Goal: Task Accomplishment & Management: Manage account settings

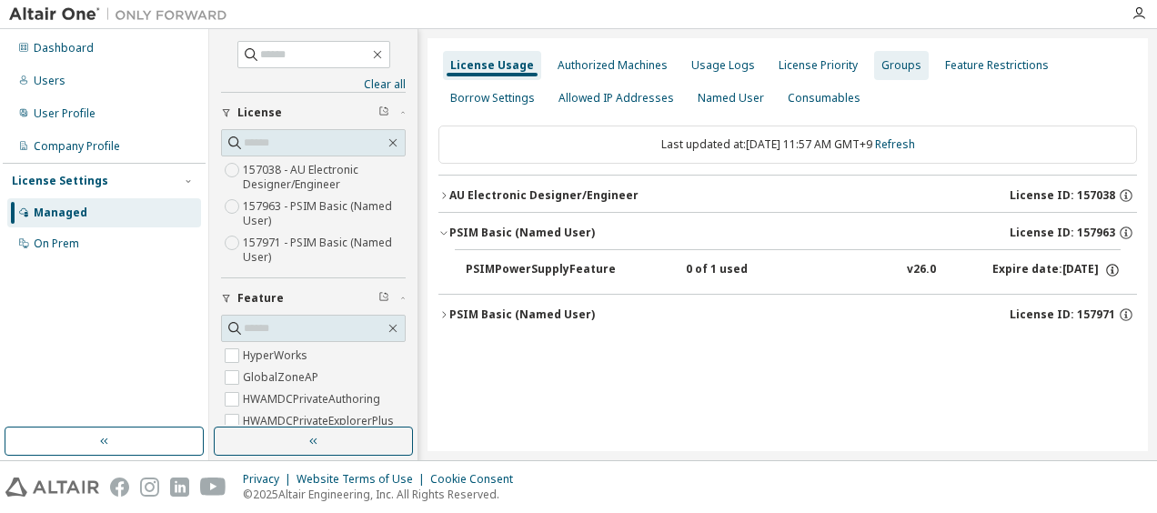
click at [889, 63] on div "Groups" at bounding box center [901, 65] width 40 height 15
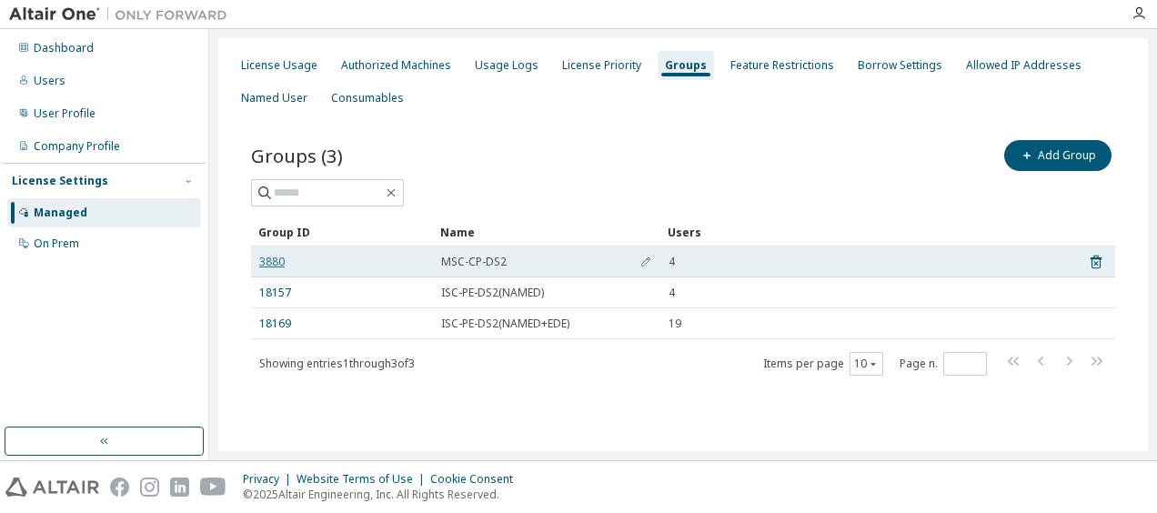
click at [281, 265] on link "3880" at bounding box center [271, 262] width 25 height 15
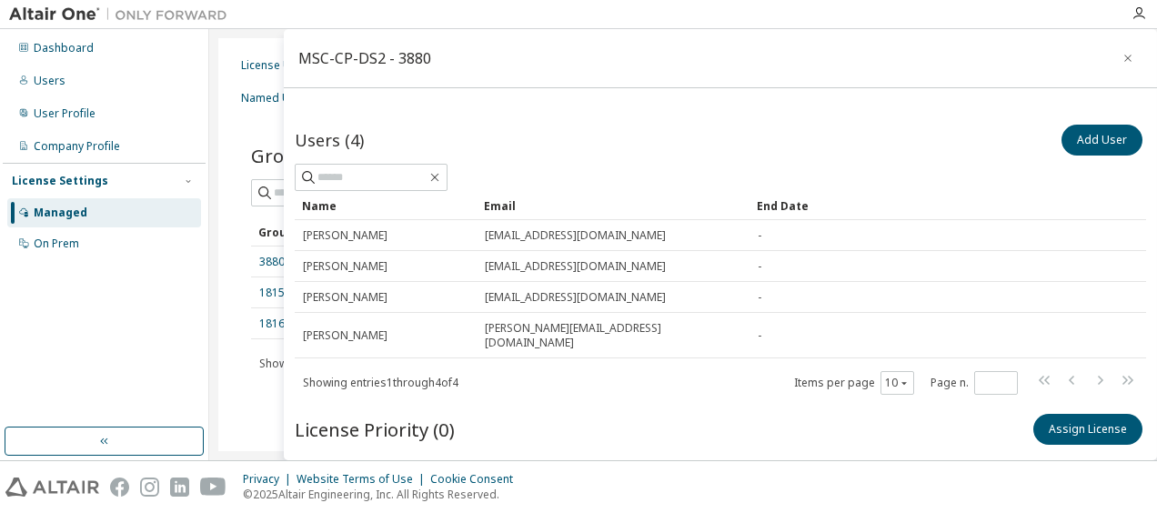
scroll to position [38, 0]
click at [1113, 47] on button "button" at bounding box center [1127, 58] width 29 height 29
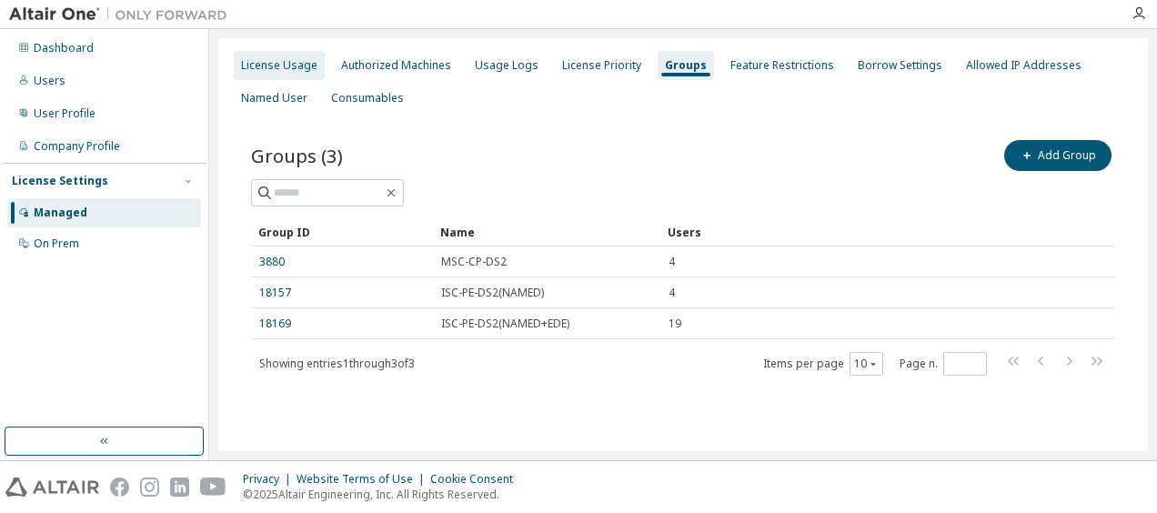
click at [270, 67] on div "License Usage" at bounding box center [279, 65] width 76 height 15
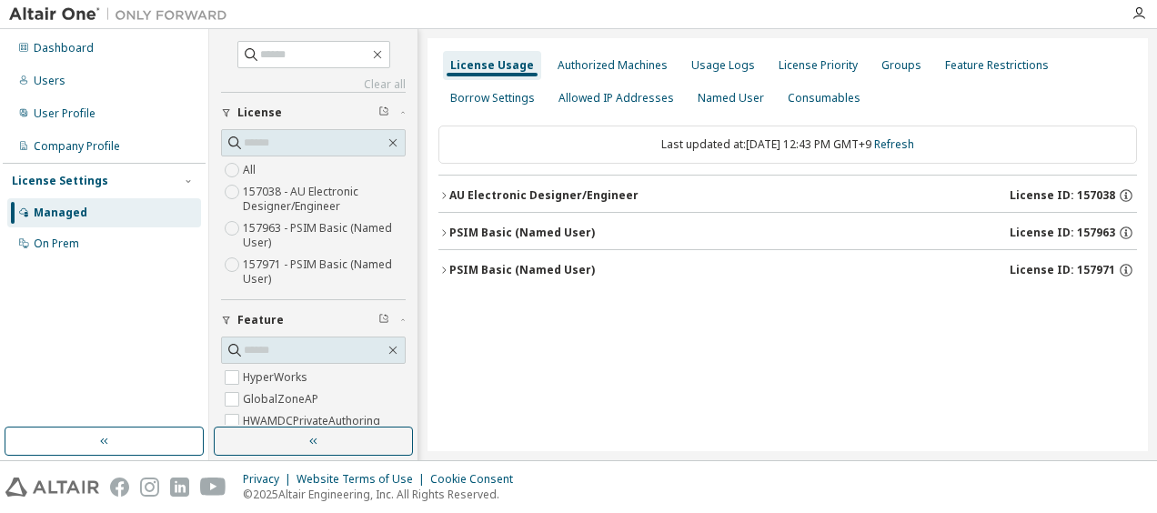
click at [256, 232] on label "157963 - PSIM Basic (Named User)" at bounding box center [324, 235] width 163 height 36
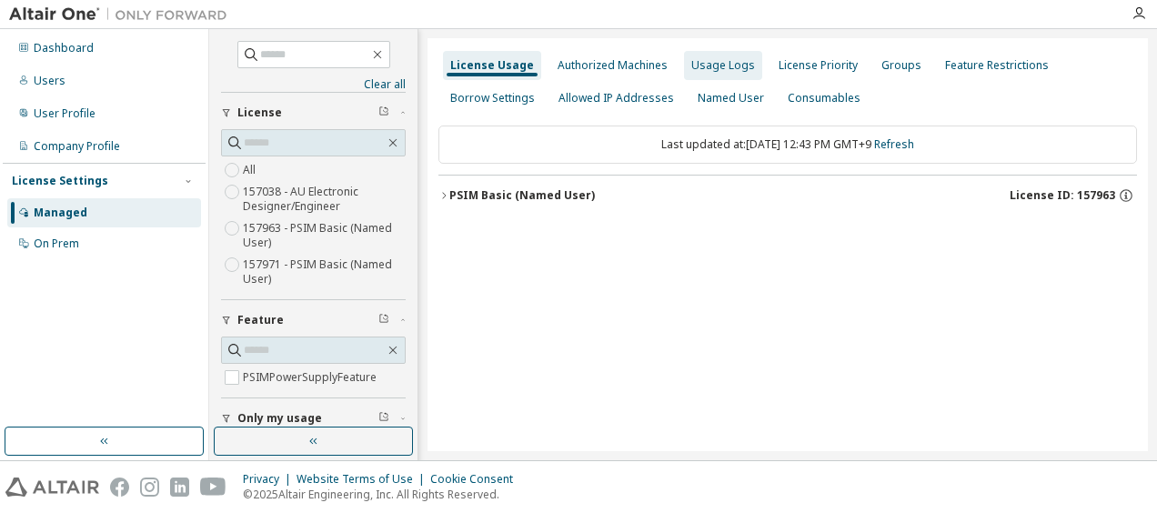
click at [712, 76] on div "Usage Logs" at bounding box center [723, 65] width 78 height 29
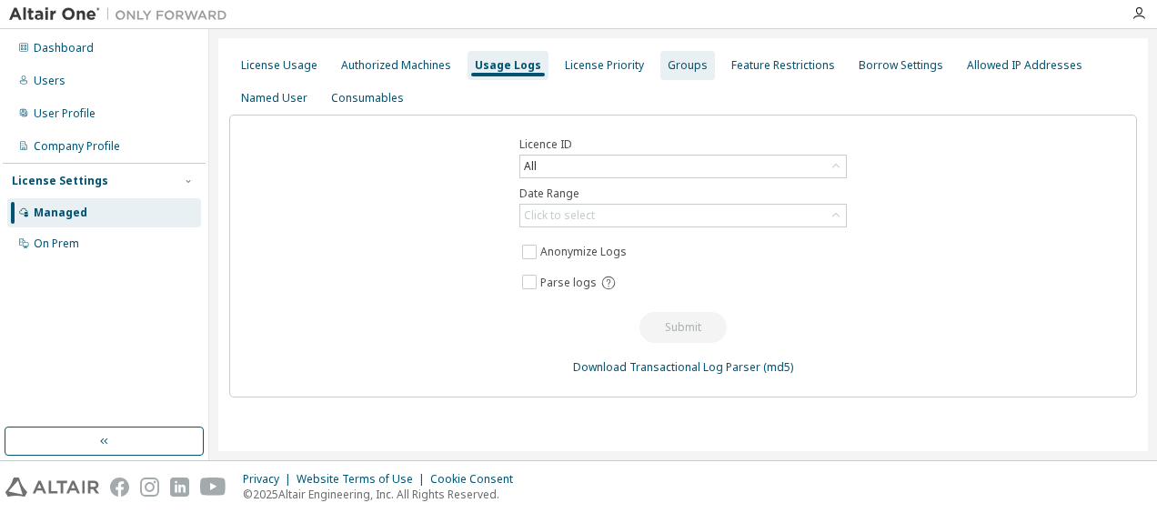
click at [686, 69] on div "Groups" at bounding box center [687, 65] width 40 height 15
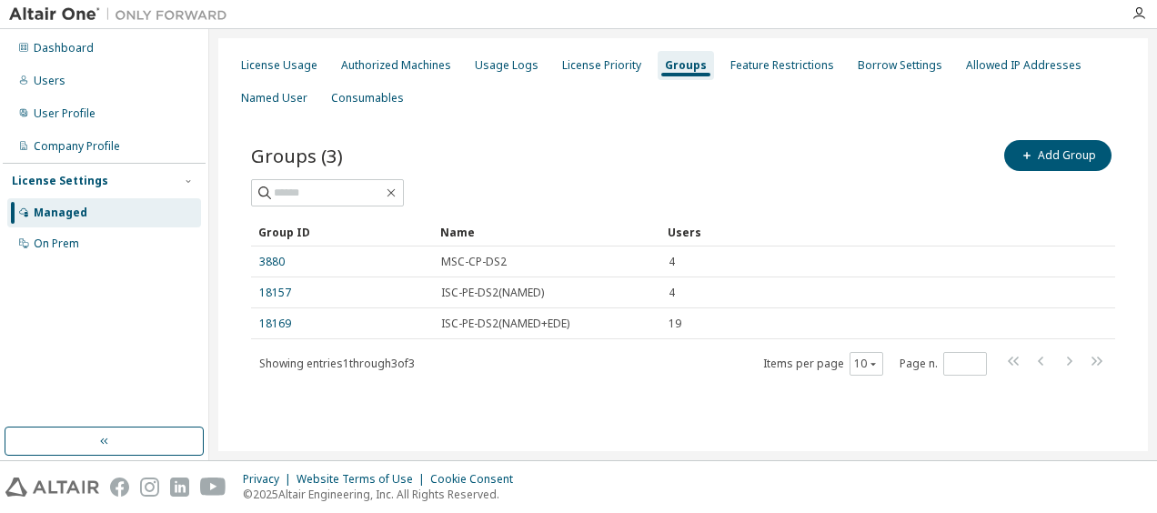
click at [1130, 12] on div at bounding box center [1138, 13] width 36 height 15
click at [1137, 19] on icon "button" at bounding box center [1138, 13] width 15 height 15
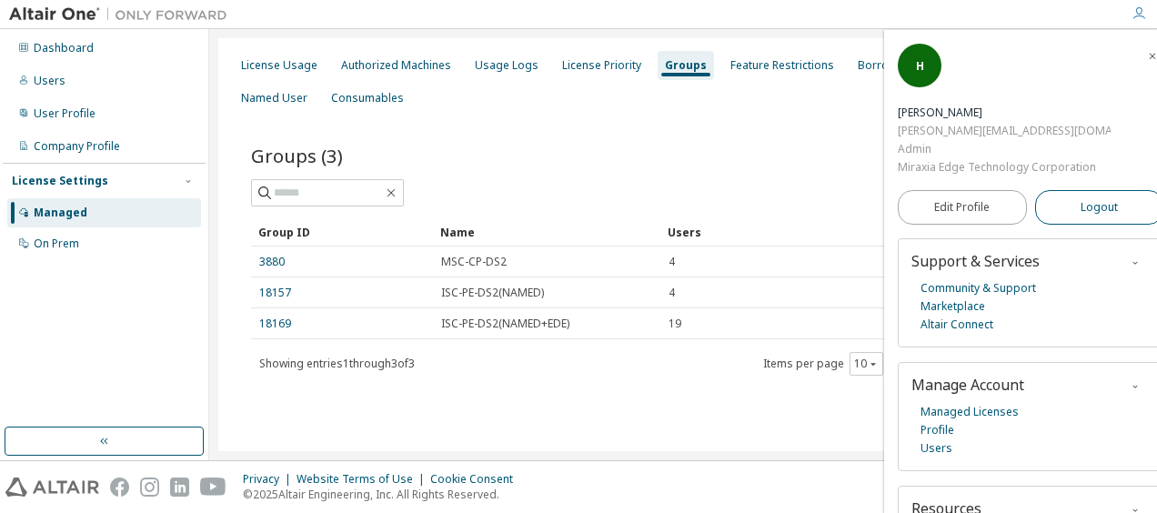
click at [1093, 207] on span "Logout" at bounding box center [1098, 207] width 37 height 18
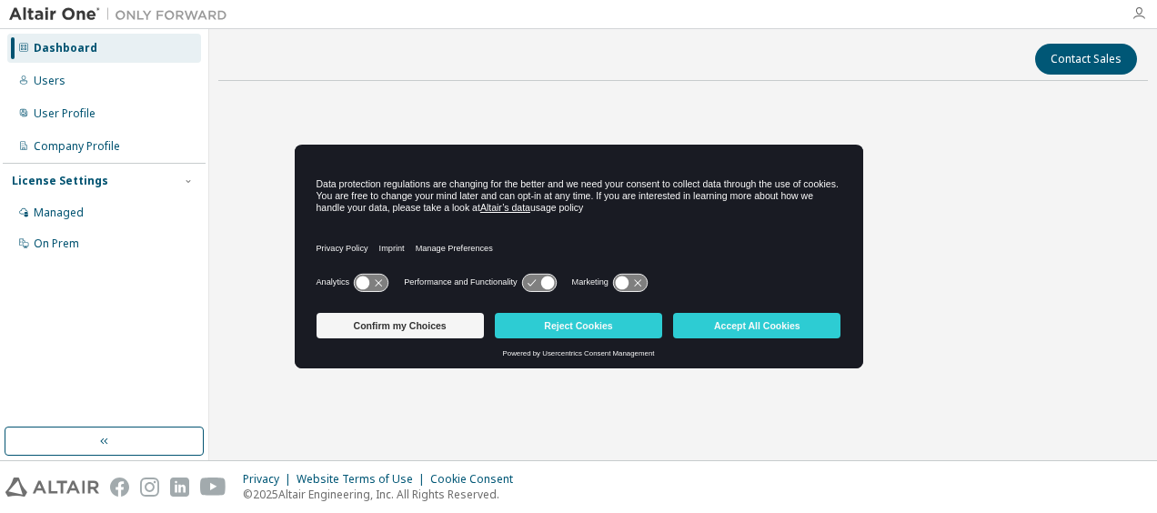
click at [1145, 11] on icon "button" at bounding box center [1138, 13] width 15 height 15
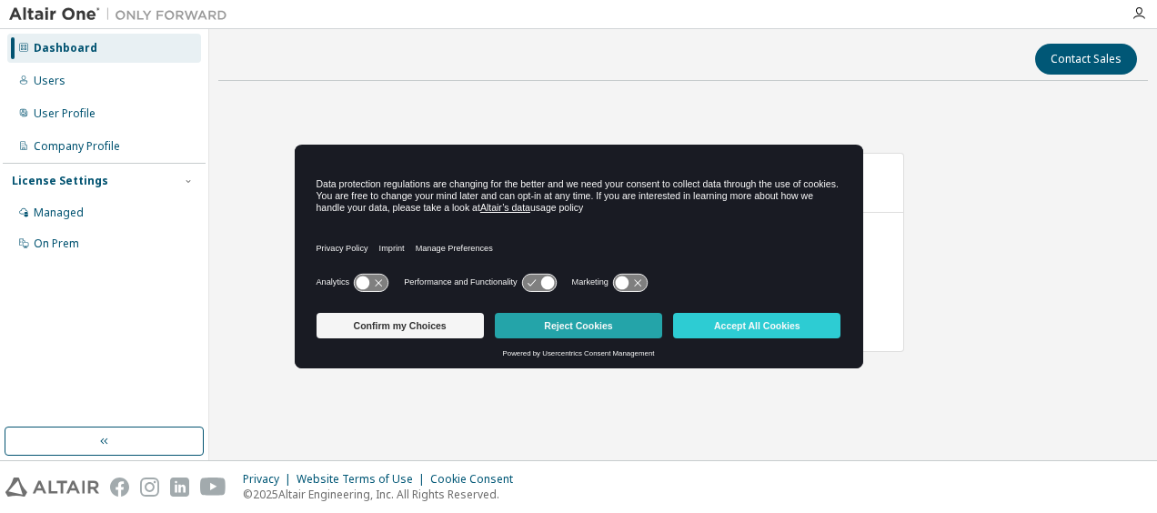
click at [588, 334] on button "Reject Cookies" at bounding box center [578, 325] width 167 height 25
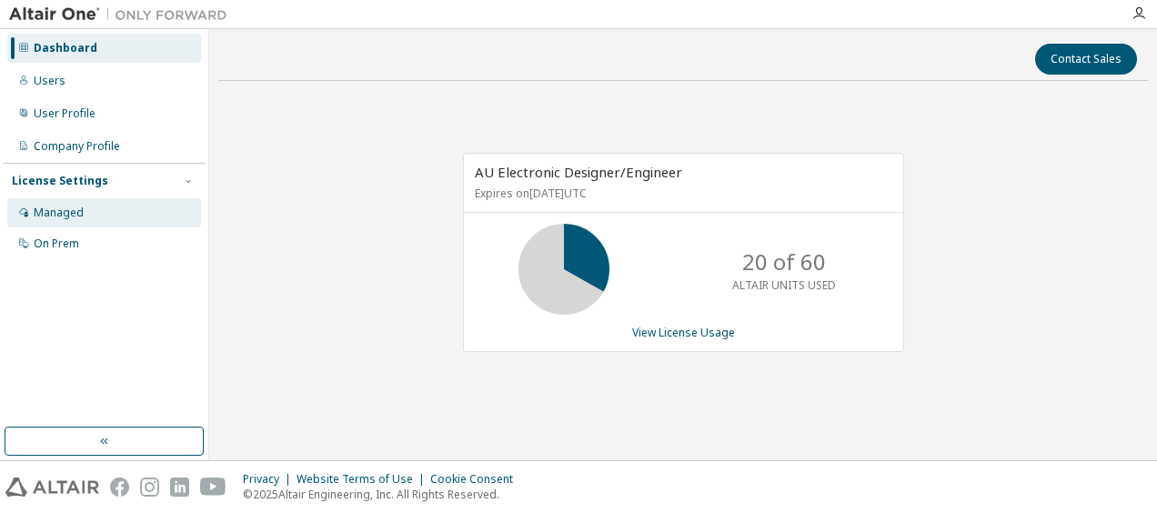
click at [71, 216] on div "Managed" at bounding box center [59, 212] width 50 height 15
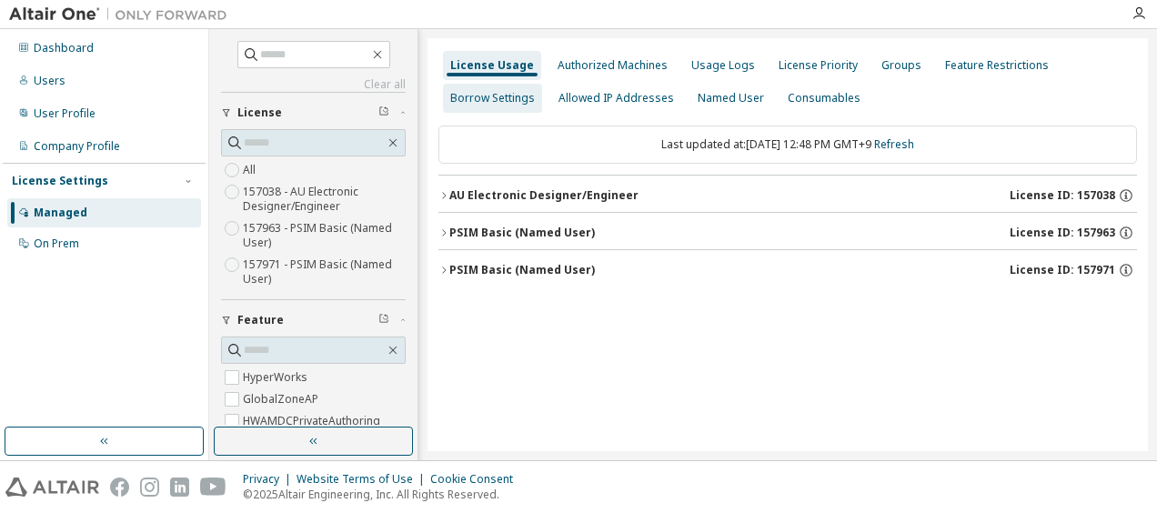
click at [897, 68] on div "Groups" at bounding box center [901, 65] width 40 height 15
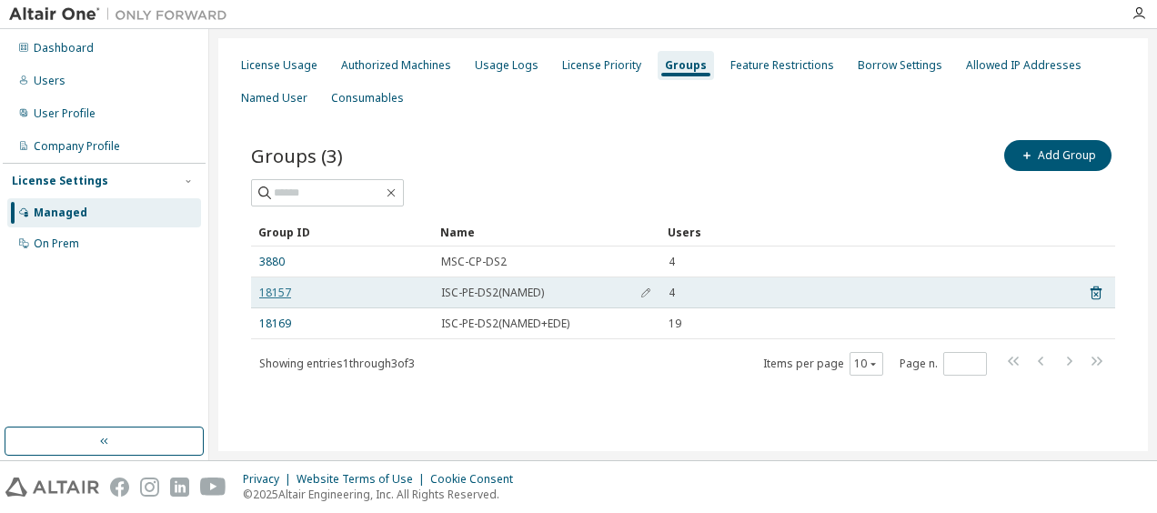
click at [284, 286] on link "18157" at bounding box center [275, 292] width 32 height 15
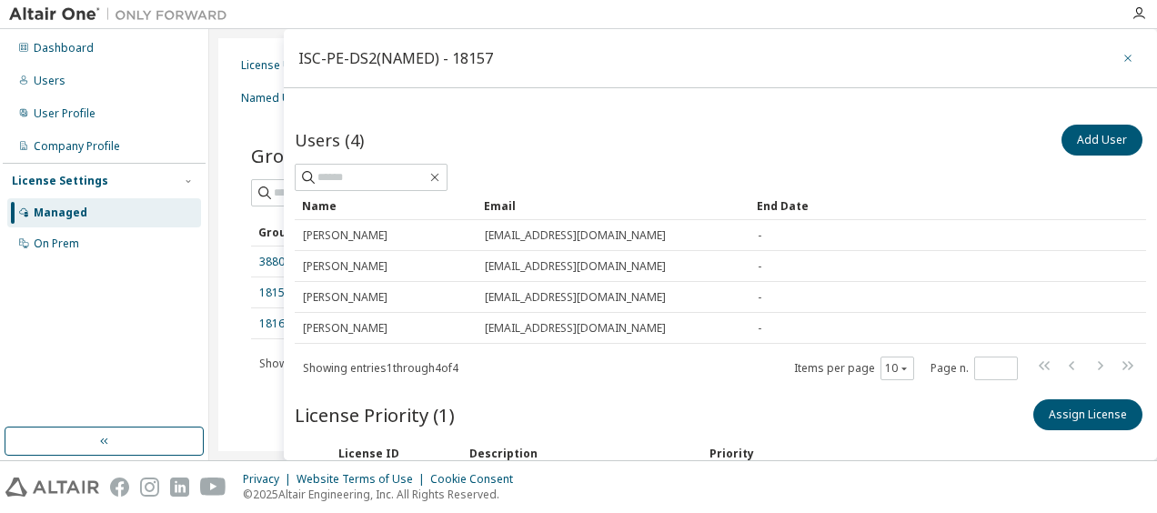
click at [1124, 56] on icon "button" at bounding box center [1127, 58] width 13 height 15
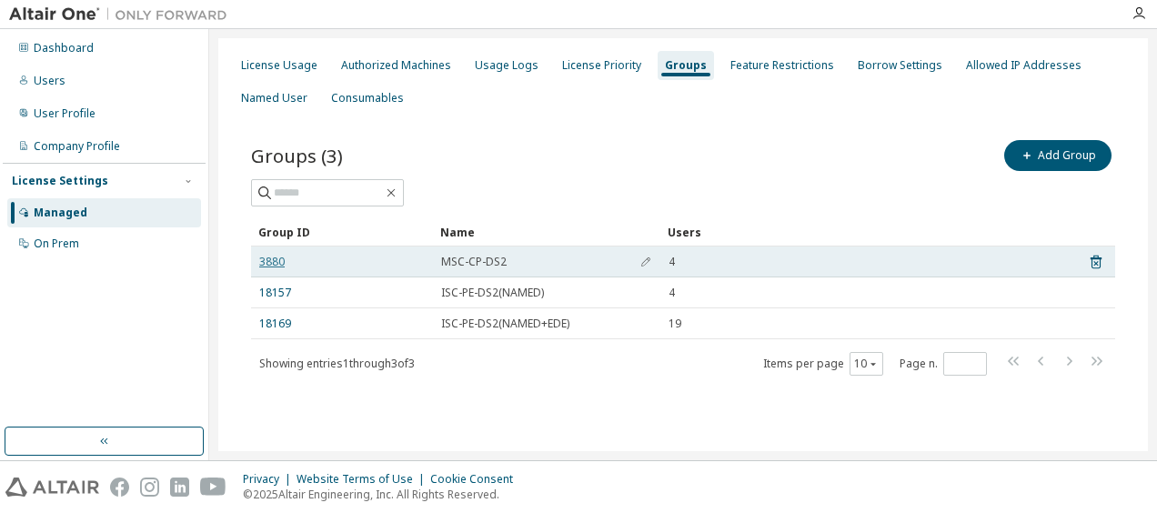
click at [266, 259] on link "3880" at bounding box center [271, 262] width 25 height 15
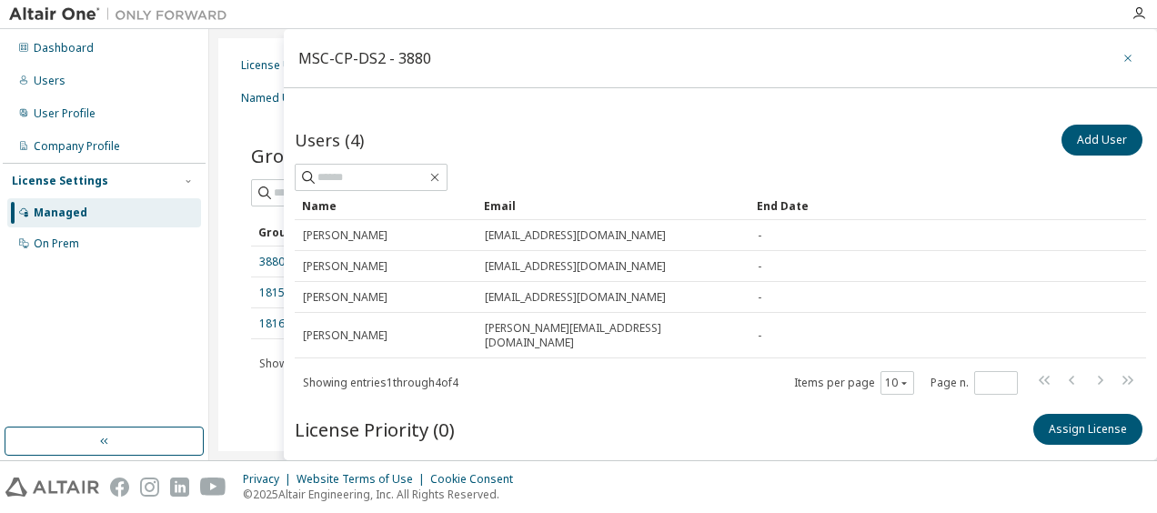
click at [1121, 53] on icon "button" at bounding box center [1127, 58] width 13 height 15
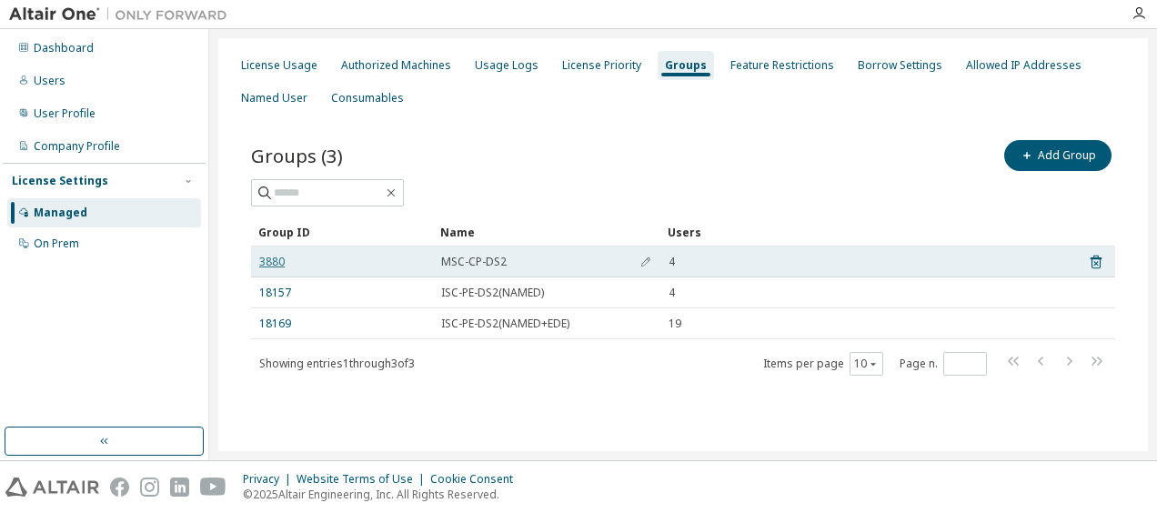
click at [277, 259] on link "3880" at bounding box center [271, 262] width 25 height 15
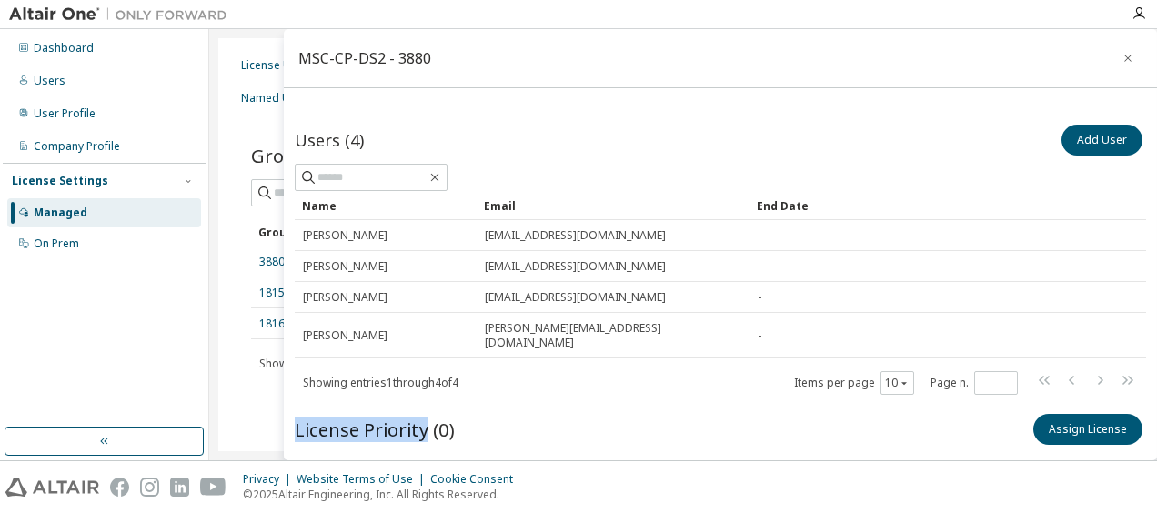
drag, startPoint x: 424, startPoint y: 415, endPoint x: 289, endPoint y: 407, distance: 134.8
click at [289, 407] on div "Users (4) Add User Clear Load Save Save As Field Operator Value Select filter S…" at bounding box center [720, 318] width 873 height 425
copy span "License Priority"
click at [557, 376] on div "Showing entries 1 through 4 of 4 Items per page 10 Page n. *" at bounding box center [720, 382] width 851 height 26
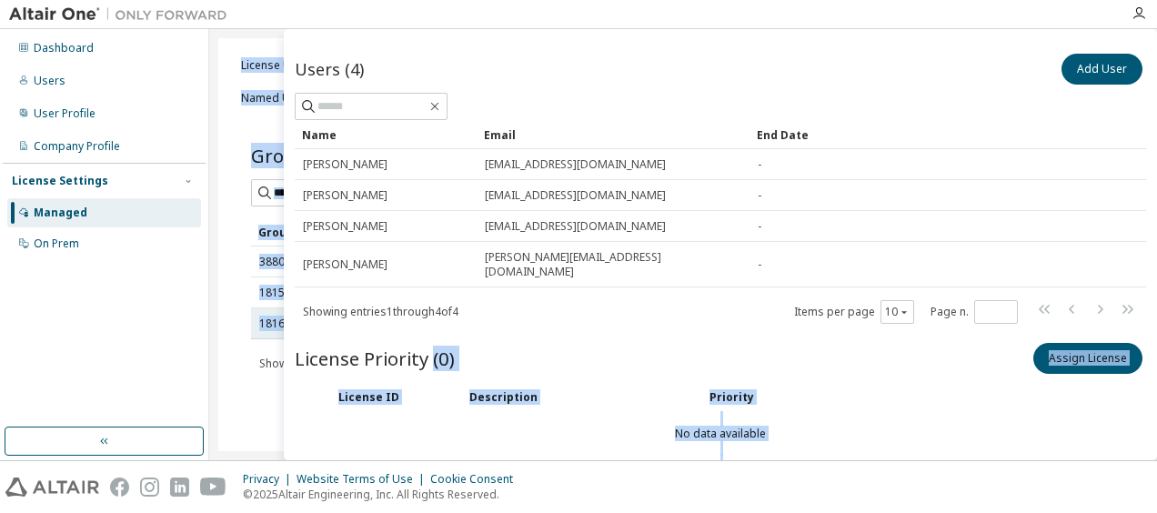
drag, startPoint x: 430, startPoint y: 351, endPoint x: 282, endPoint y: 336, distance: 148.9
click at [282, 336] on main "MSC-CP-DS2 - 3880 Users (4) Add User Clear Load Save Save As Field Operator Val…" at bounding box center [682, 244] width 947 height 431
click at [282, 336] on td "18169" at bounding box center [342, 323] width 182 height 31
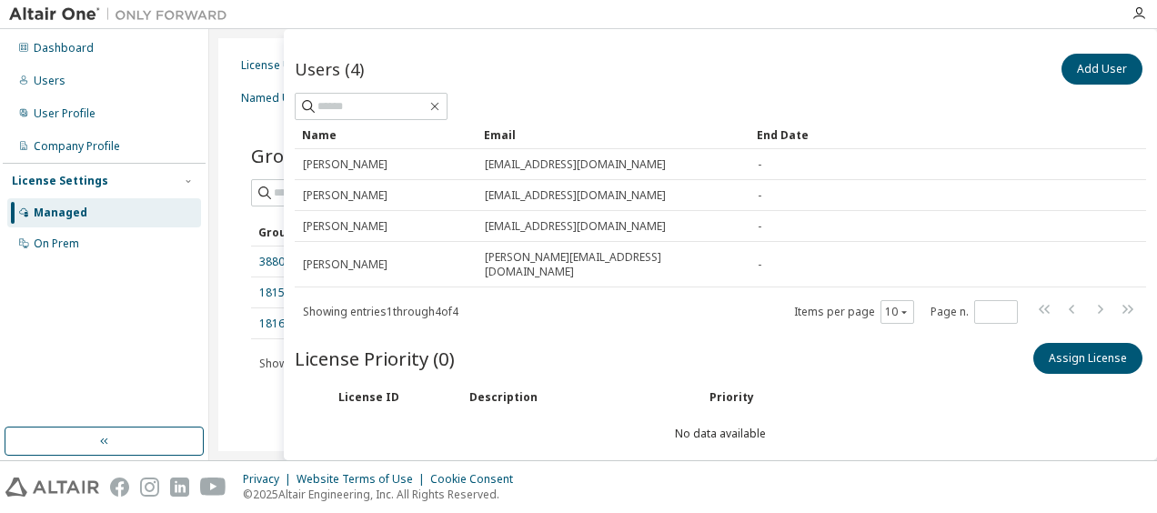
click at [307, 346] on span "License Priority (0)" at bounding box center [375, 358] width 160 height 25
drag, startPoint x: 296, startPoint y: 342, endPoint x: 425, endPoint y: 354, distance: 128.7
click at [425, 354] on span "License Priority (0)" at bounding box center [375, 358] width 160 height 25
copy span "License Priority"
click at [230, 158] on div "Groups (3) Add Group Clear Load Save Save As Field Operator Value Select filter…" at bounding box center [682, 269] width 907 height 309
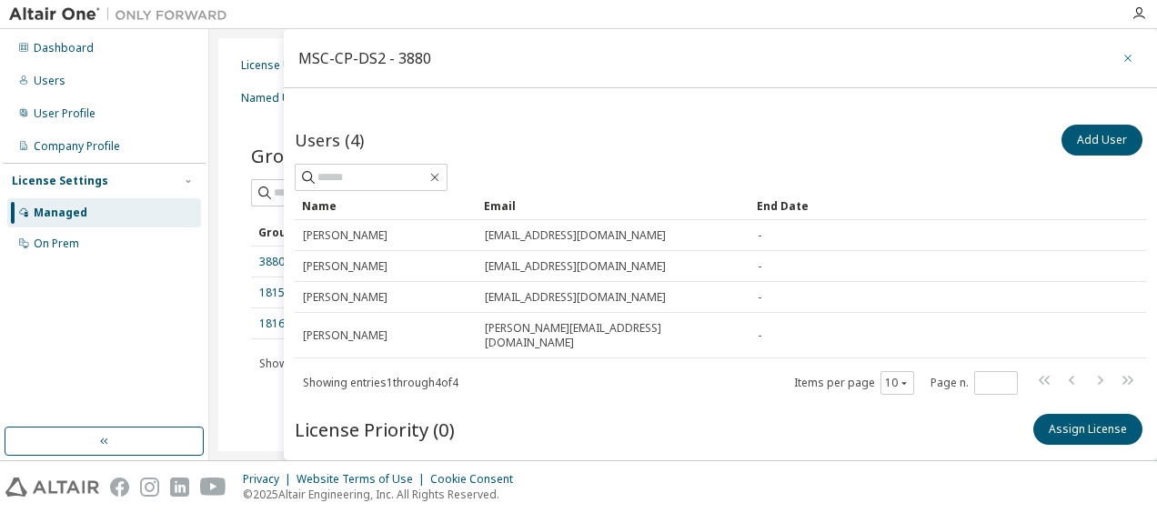
click at [1128, 60] on button "button" at bounding box center [1127, 58] width 29 height 29
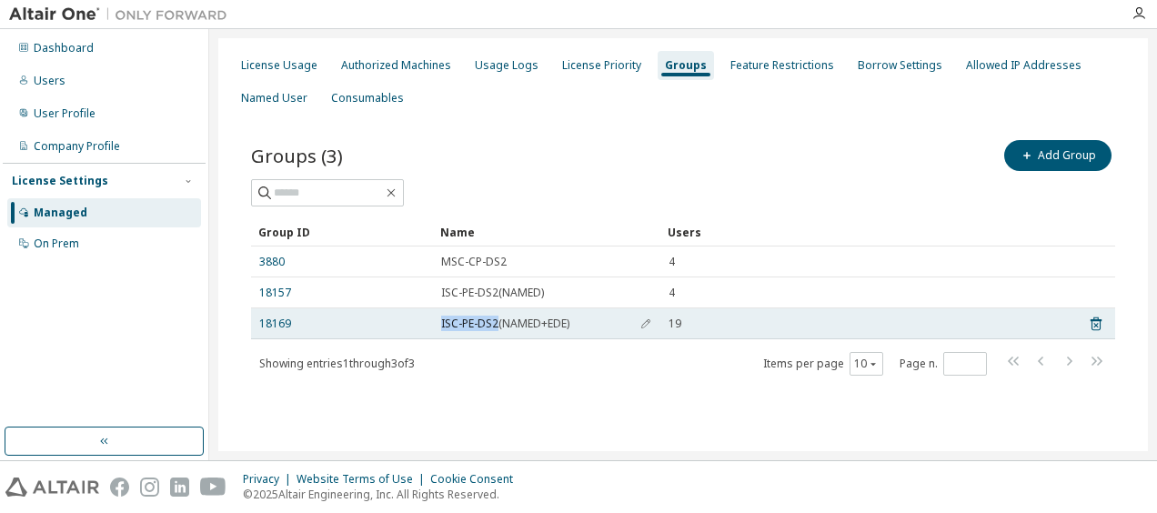
drag, startPoint x: 440, startPoint y: 324, endPoint x: 495, endPoint y: 326, distance: 54.6
click at [495, 326] on span "ISC-PE-DS2(NAMED+EDE)" at bounding box center [505, 323] width 128 height 15
copy span "ISC-PE-DS2"
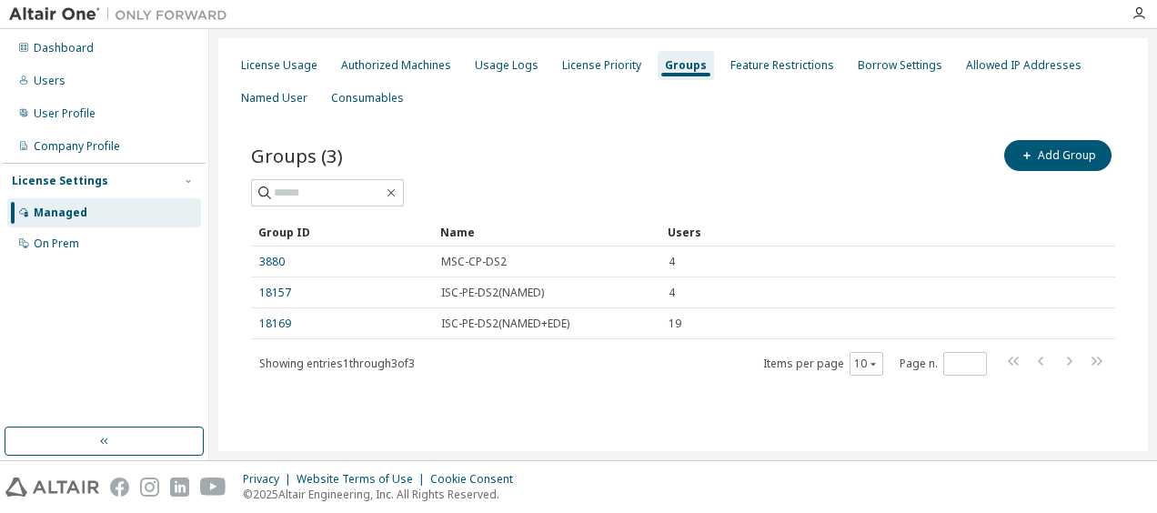
click at [494, 355] on div "Showing entries 1 through 3 of 3 Items per page 10 Page n. *" at bounding box center [683, 363] width 864 height 26
click at [1069, 156] on button "Add Group" at bounding box center [1057, 155] width 107 height 31
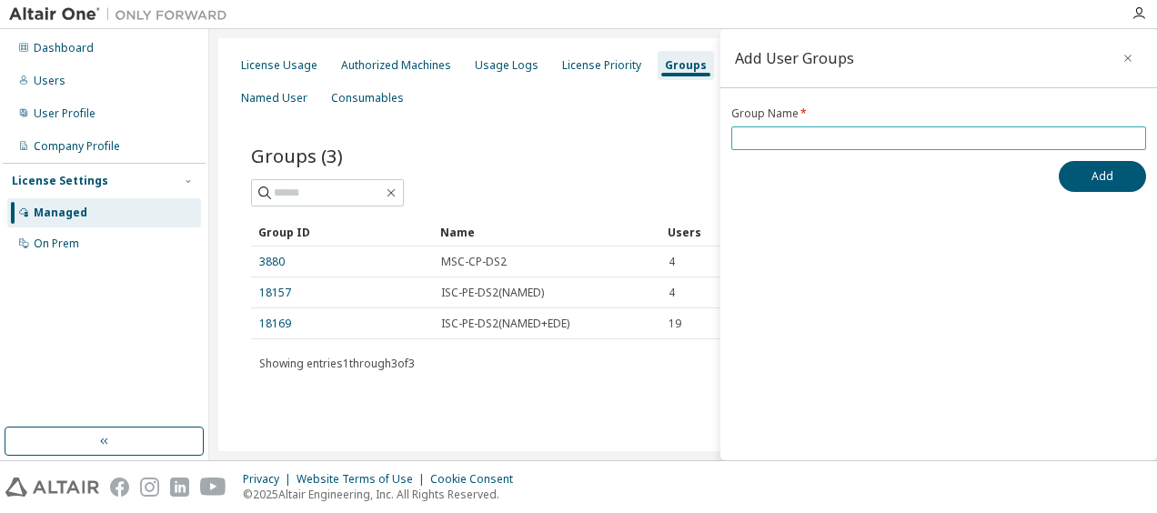
click at [813, 137] on input "text" at bounding box center [939, 138] width 406 height 15
paste input "**********"
type input "**********"
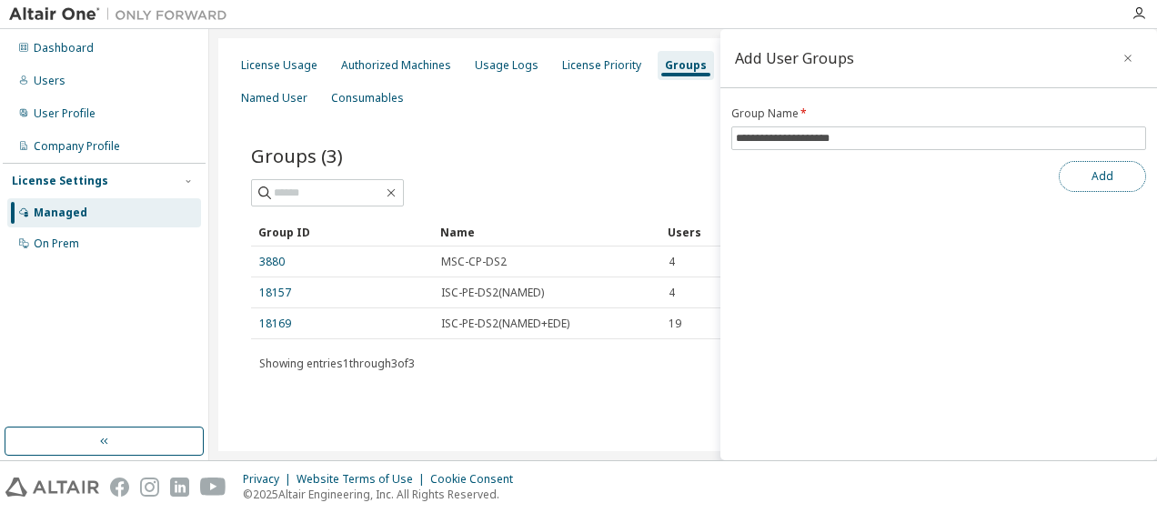
click at [1092, 178] on button "Add" at bounding box center [1101, 176] width 87 height 31
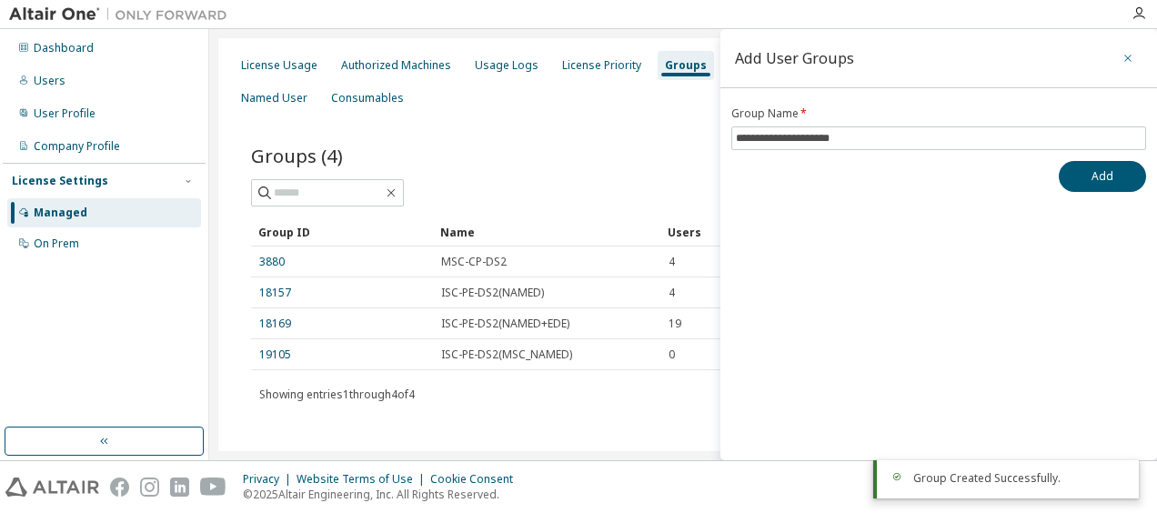
click at [1127, 49] on button "button" at bounding box center [1127, 58] width 29 height 29
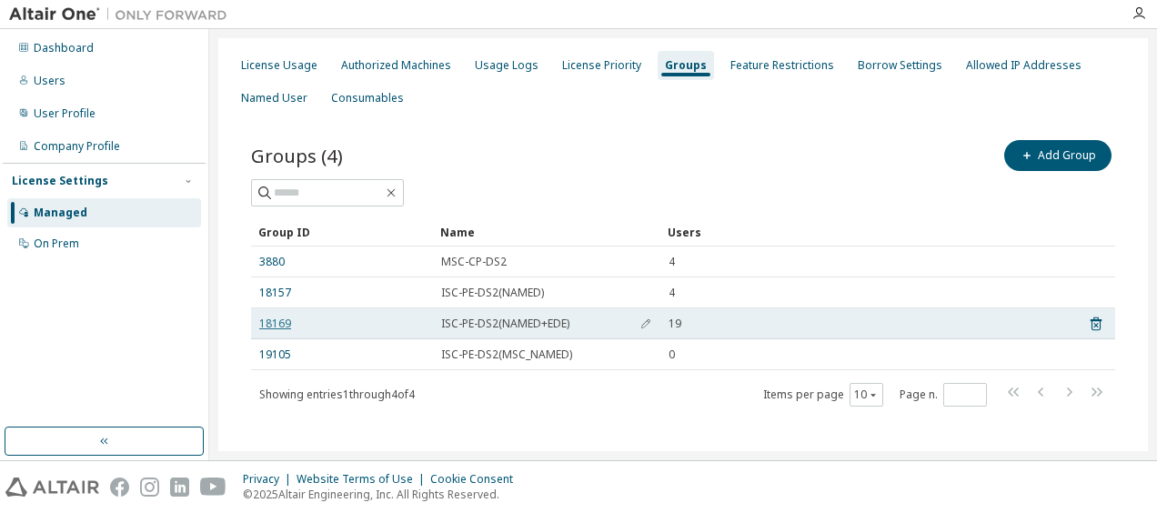
click at [277, 320] on link "18169" at bounding box center [275, 323] width 32 height 15
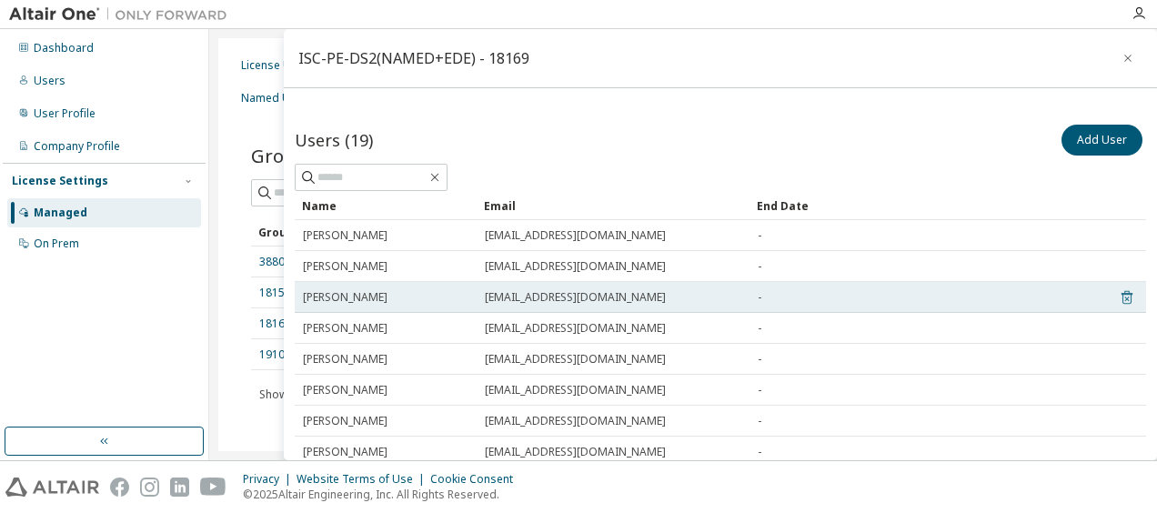
click at [1124, 297] on icon at bounding box center [1126, 298] width 5 height 5
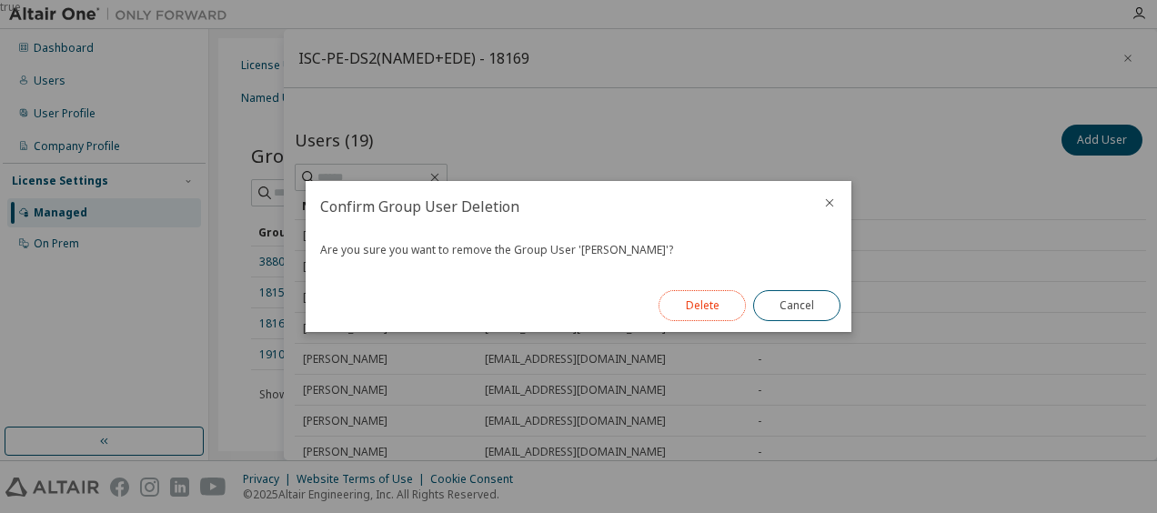
click at [703, 298] on button "Delete" at bounding box center [701, 305] width 87 height 31
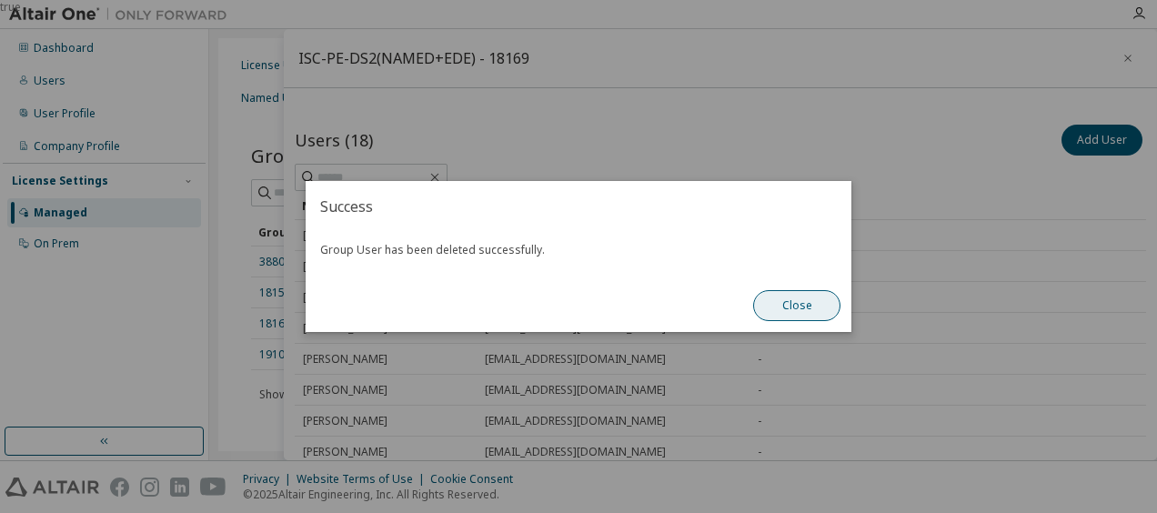
click at [812, 304] on button "Close" at bounding box center [796, 305] width 87 height 31
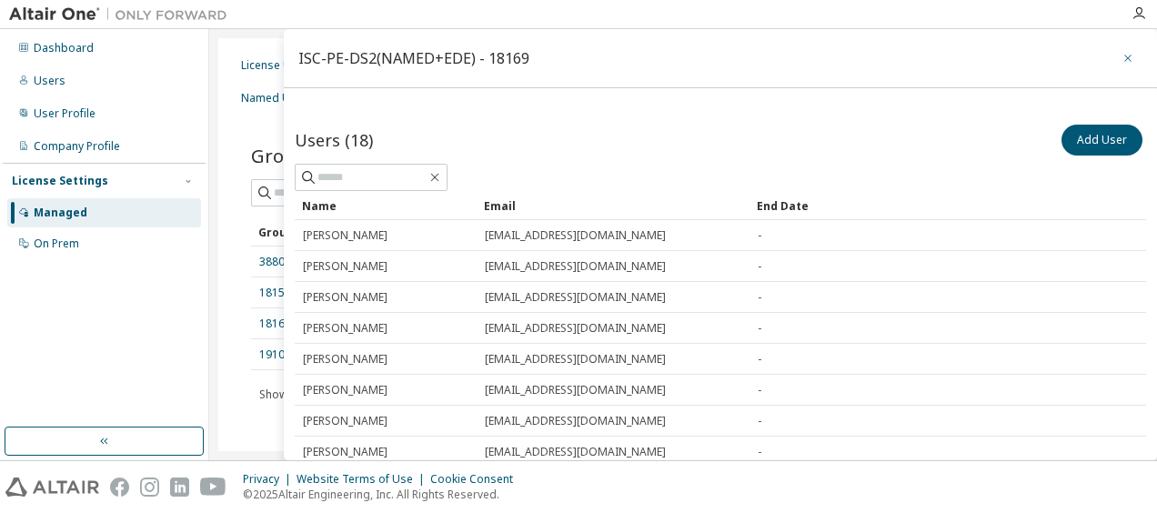
click at [1113, 62] on button "button" at bounding box center [1127, 58] width 29 height 29
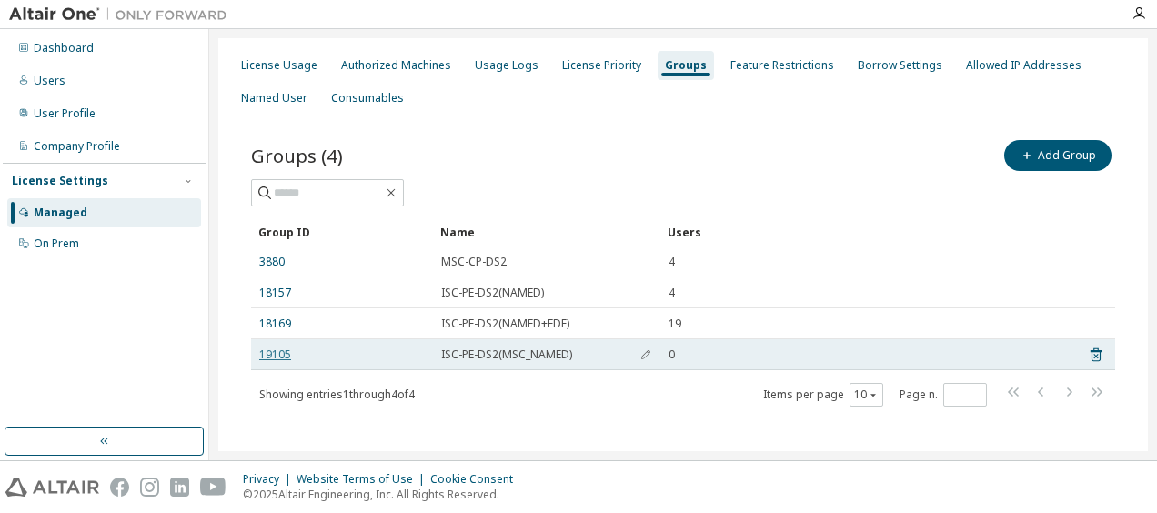
click at [268, 356] on link "19105" at bounding box center [275, 354] width 32 height 15
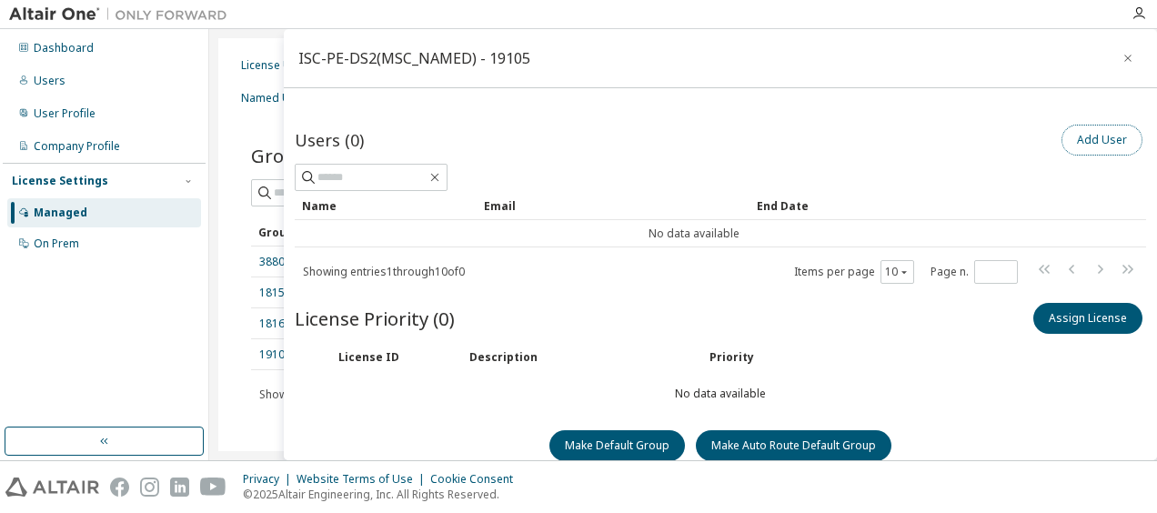
click at [1097, 133] on button "Add User" at bounding box center [1101, 140] width 81 height 31
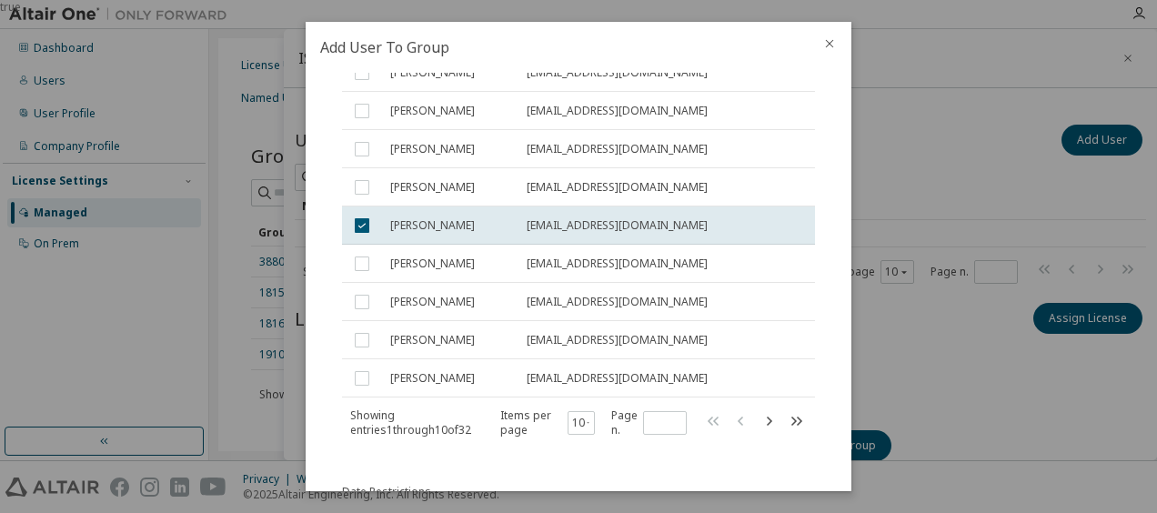
scroll to position [364, 0]
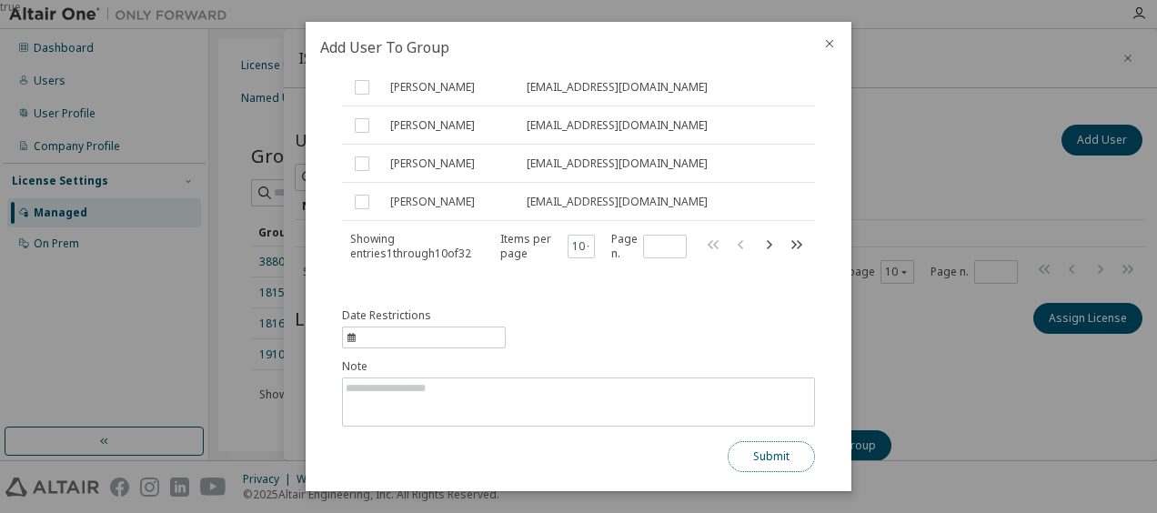
click at [768, 455] on button "Submit" at bounding box center [770, 456] width 87 height 31
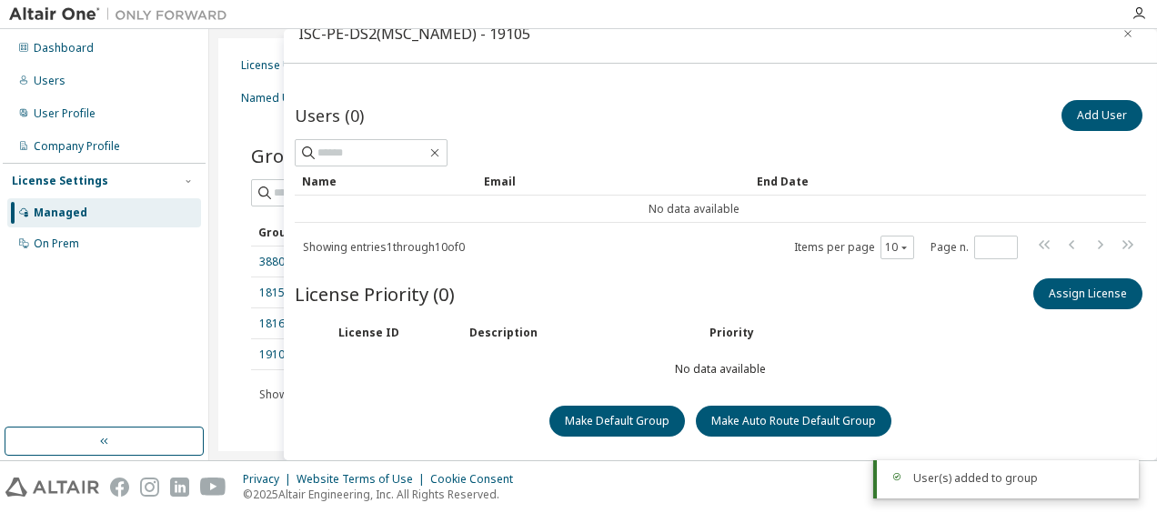
scroll to position [0, 0]
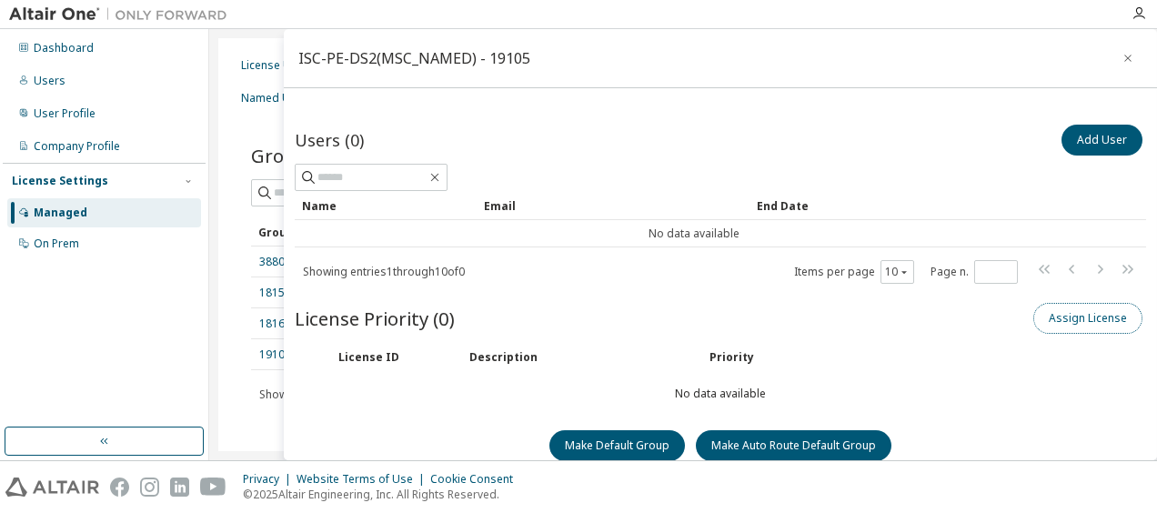
click at [1084, 316] on button "Assign License" at bounding box center [1087, 318] width 109 height 31
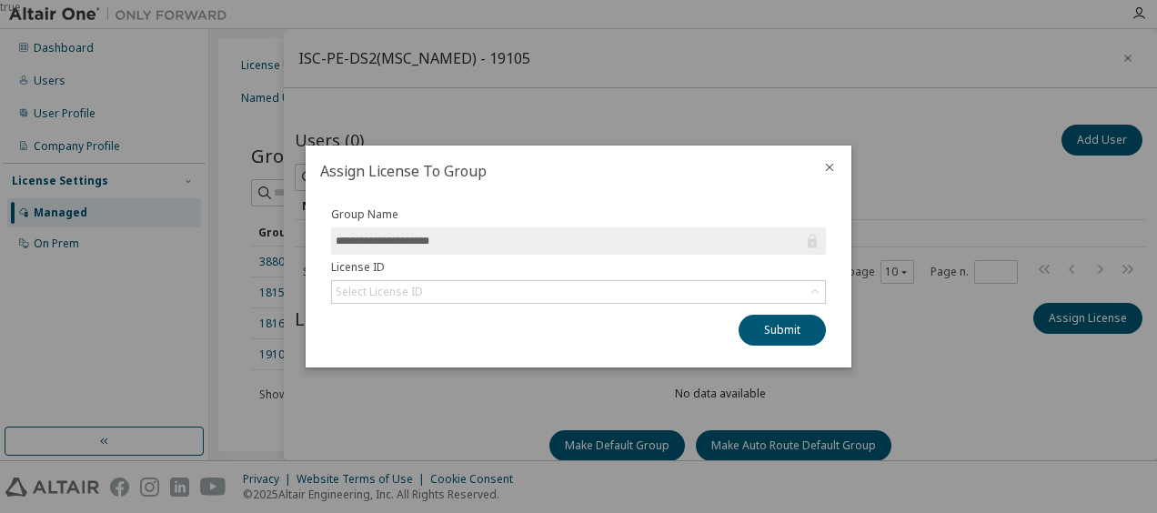
click at [500, 243] on input "**********" at bounding box center [569, 241] width 467 height 18
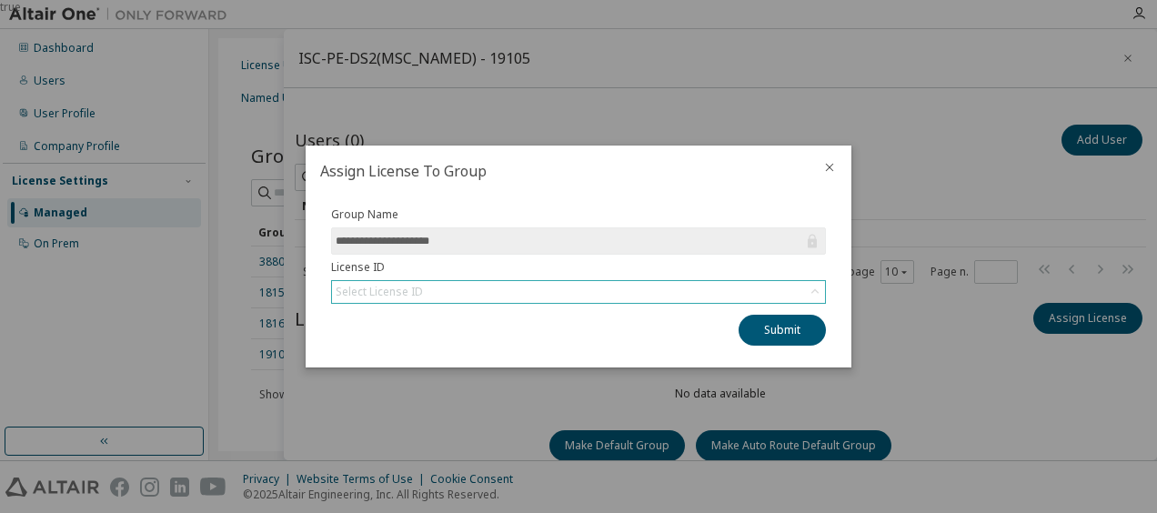
click at [482, 285] on div "Select License ID" at bounding box center [578, 292] width 493 height 22
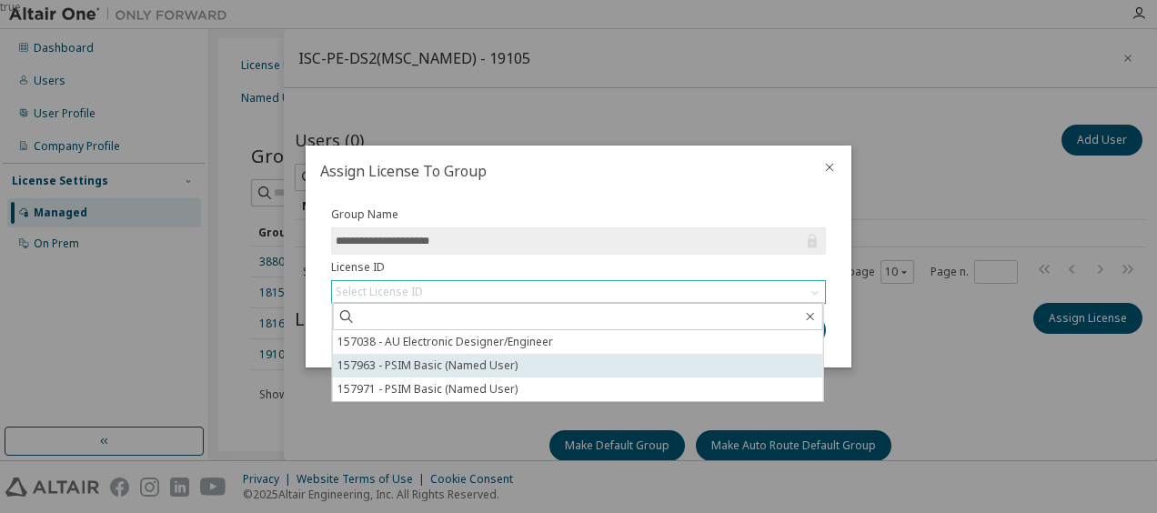
click at [463, 361] on li "157963 - PSIM Basic (Named User)" at bounding box center [578, 366] width 490 height 24
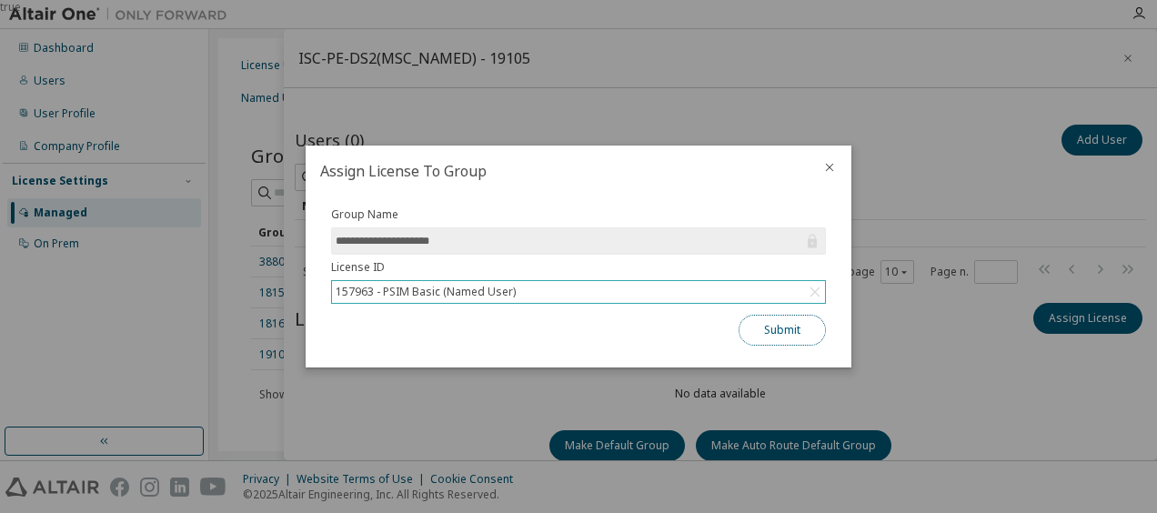
click at [793, 328] on button "Submit" at bounding box center [781, 330] width 87 height 31
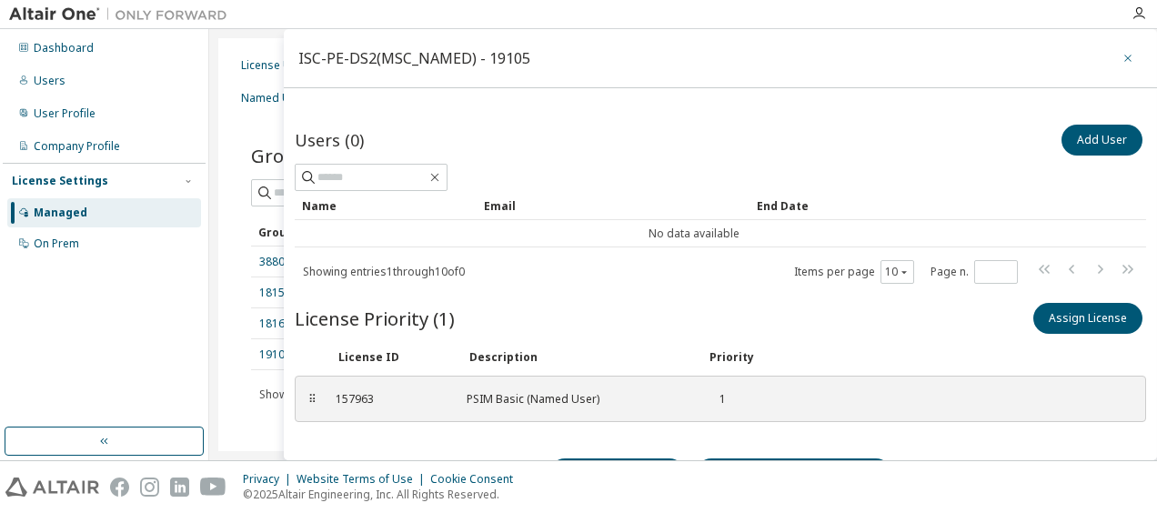
click at [1121, 53] on icon "button" at bounding box center [1127, 58] width 13 height 15
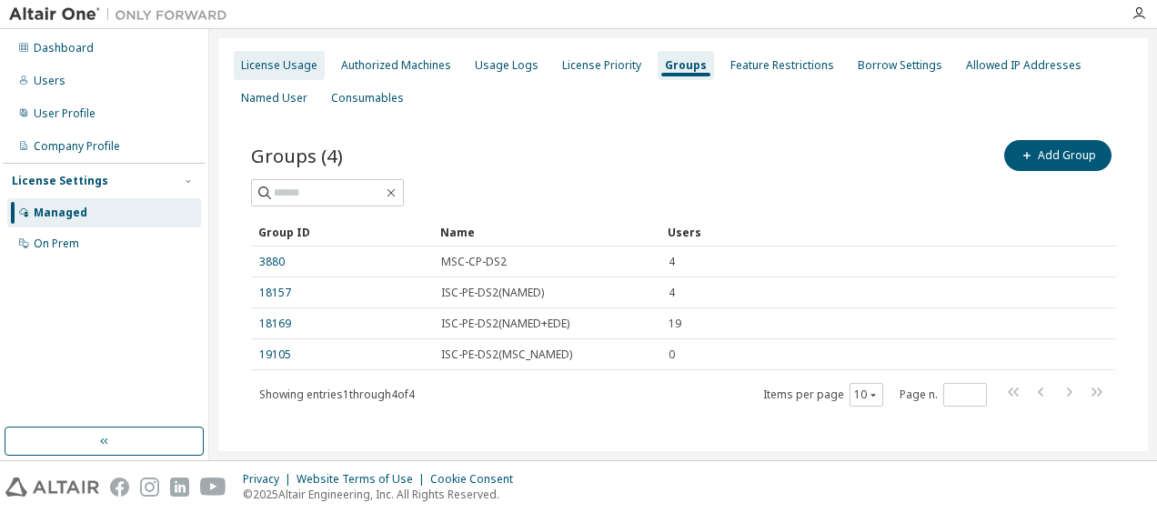
click at [295, 73] on div "License Usage" at bounding box center [279, 65] width 91 height 29
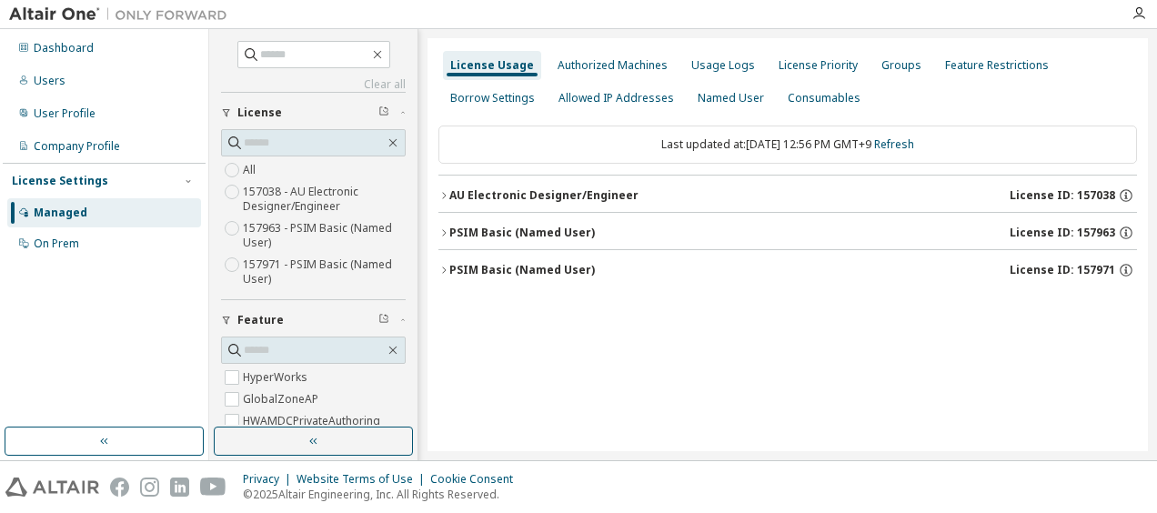
click at [498, 238] on div "PSIM Basic (Named User) License ID: 157963" at bounding box center [792, 233] width 687 height 16
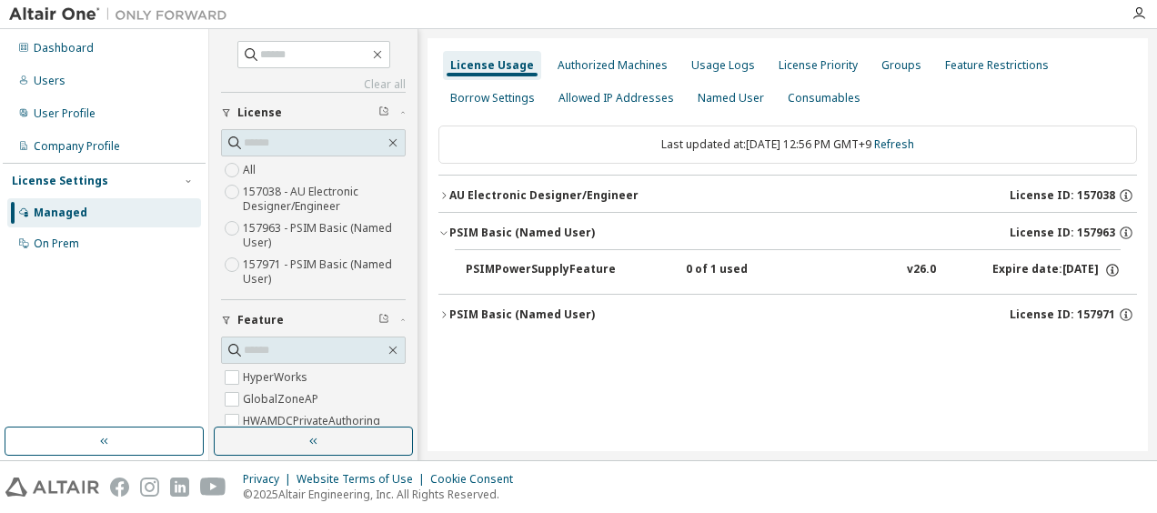
click at [512, 316] on div "PSIM Basic (Named User)" at bounding box center [521, 314] width 145 height 15
click at [561, 351] on div "PSIMPowerSupplyFeature" at bounding box center [548, 352] width 164 height 16
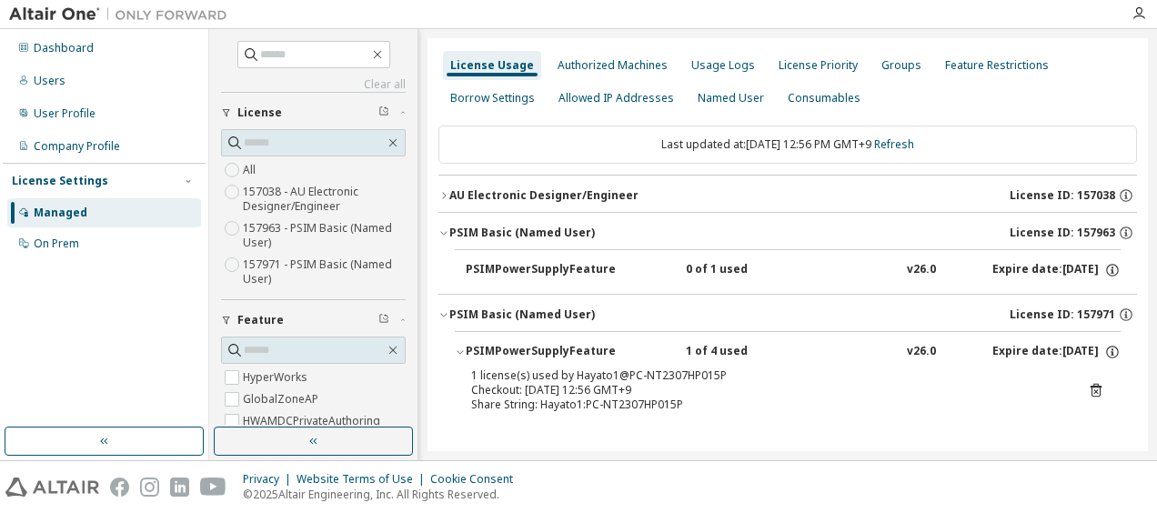
click at [633, 274] on div "PSIMPowerSupplyFeature 0 of 1 used v26.0 Expire date: 2026-04-08" at bounding box center [793, 270] width 655 height 16
click at [881, 72] on div "Groups" at bounding box center [901, 65] width 40 height 15
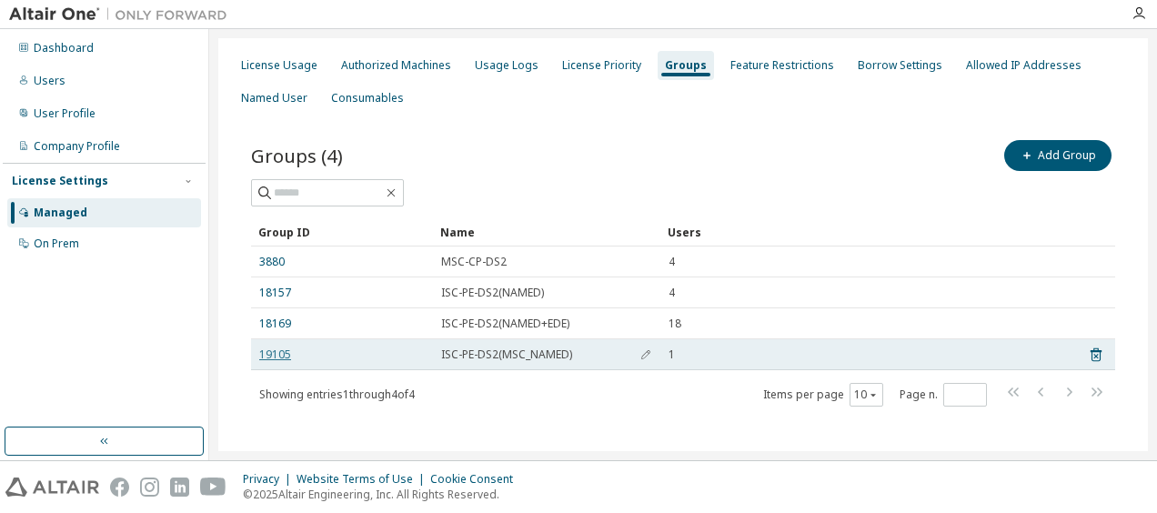
click at [280, 360] on td "19105" at bounding box center [342, 354] width 182 height 31
click at [276, 352] on link "19105" at bounding box center [275, 354] width 32 height 15
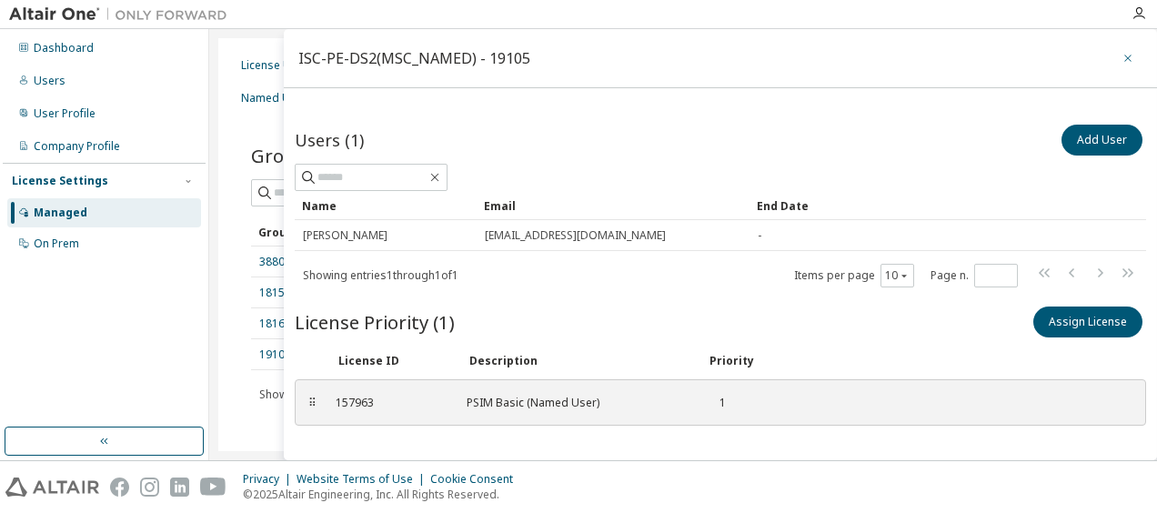
click at [1124, 60] on icon "button" at bounding box center [1127, 58] width 13 height 15
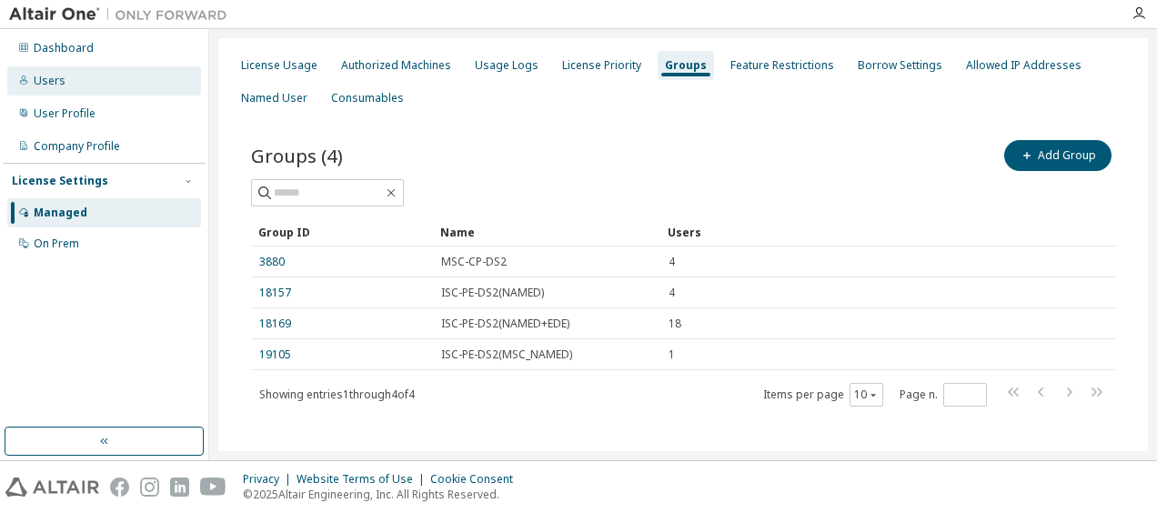
click at [130, 67] on div "Users" at bounding box center [104, 80] width 194 height 29
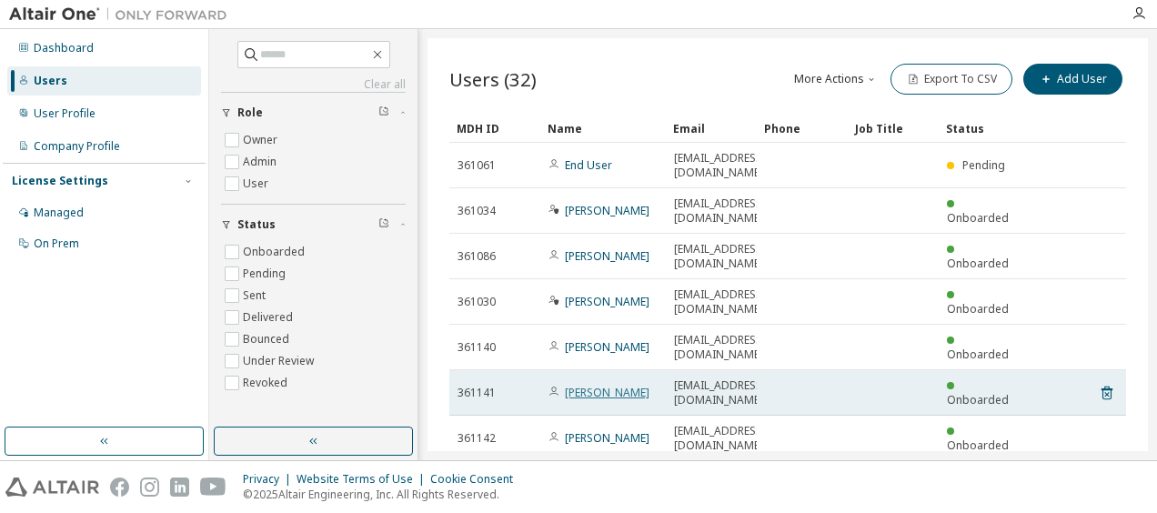
click at [593, 385] on link "Hirokazu Ishihara" at bounding box center [607, 392] width 85 height 15
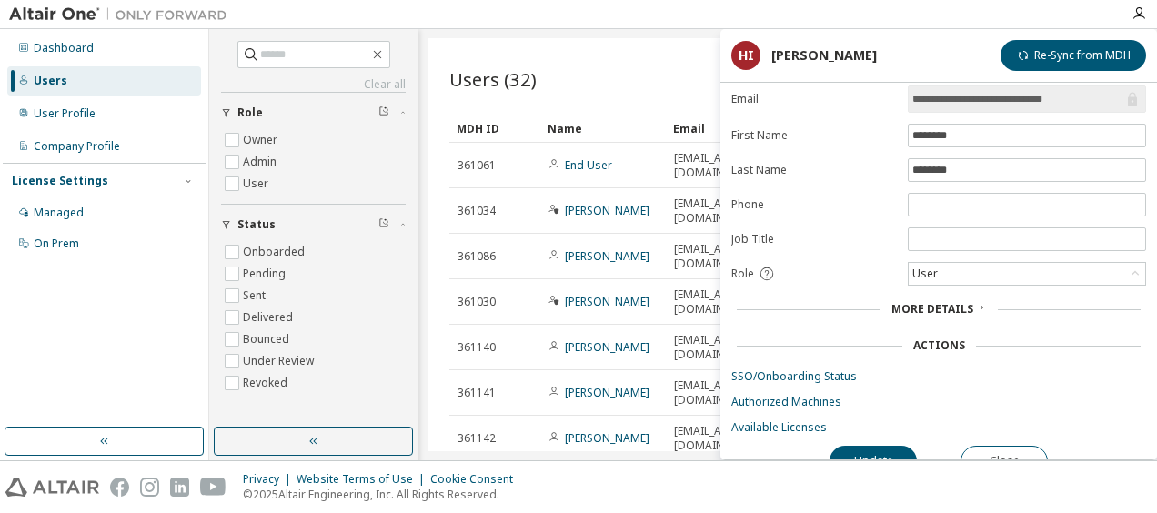
scroll to position [66, 0]
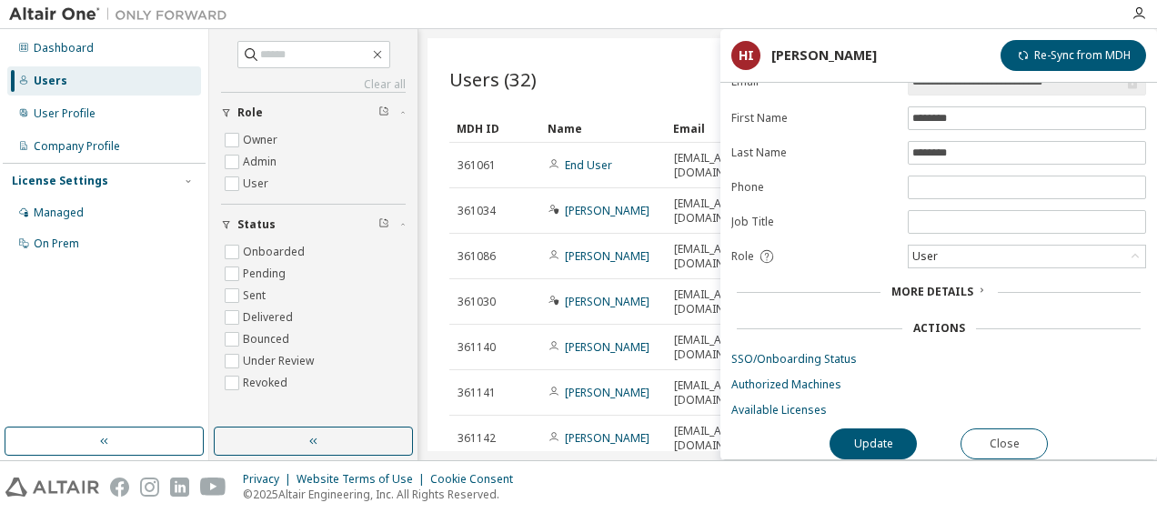
click at [636, 32] on div "Clear all Status Onboarded Pending Sent Delivered Bounced Under Review Revoked …" at bounding box center [682, 244] width 947 height 431
click at [67, 202] on div "Managed" at bounding box center [104, 212] width 194 height 29
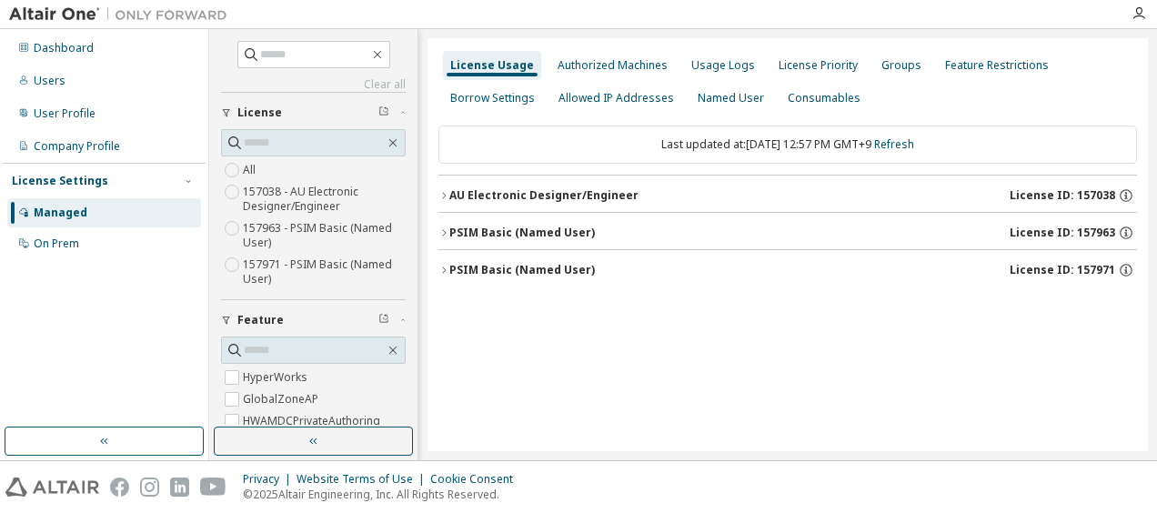
click at [567, 278] on button "PSIM Basic (Named User) License ID: 157971" at bounding box center [787, 270] width 698 height 40
click at [458, 307] on icon "button" at bounding box center [460, 307] width 11 height 11
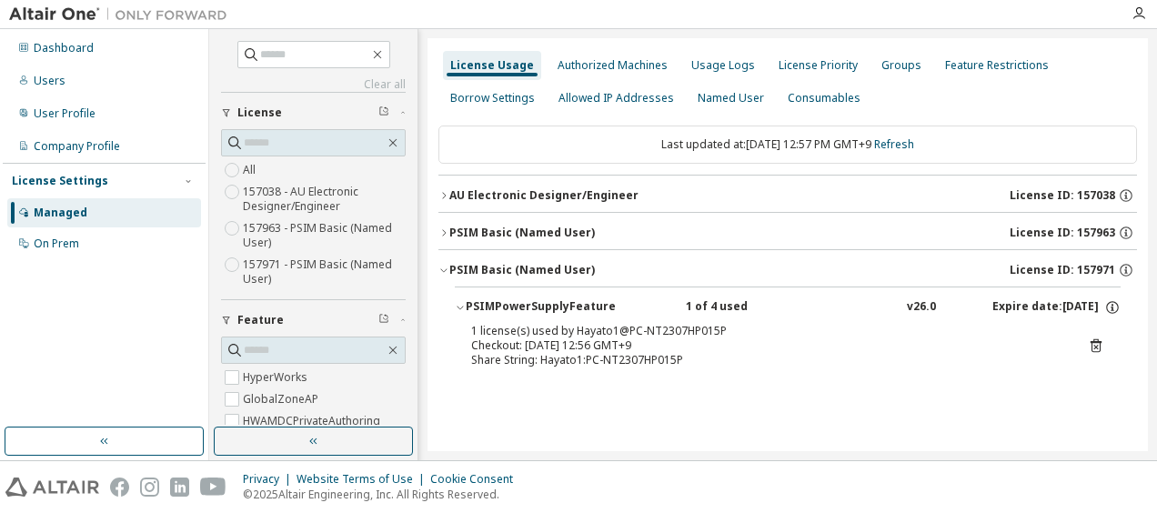
click at [441, 231] on icon "button" at bounding box center [443, 232] width 11 height 11
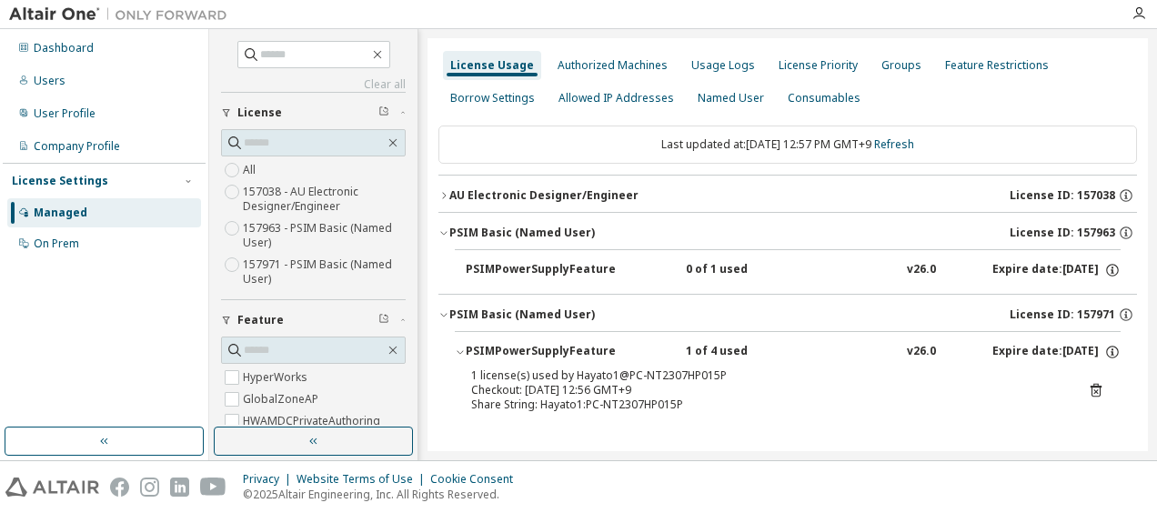
click at [458, 263] on div "PSIMPowerSupplyFeature 0 of 1 used v26.0 Expire date: 2026-04-08" at bounding box center [788, 267] width 666 height 37
click at [486, 266] on div "PSIMPowerSupplyFeature" at bounding box center [548, 270] width 164 height 16
click at [819, 65] on div "License Priority" at bounding box center [817, 65] width 79 height 15
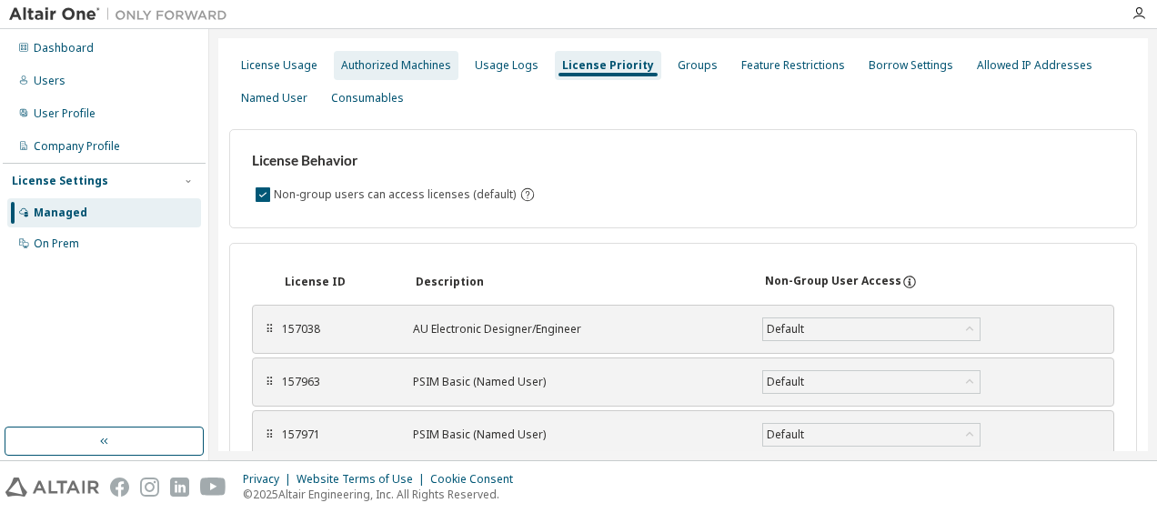
click at [380, 70] on div "Authorized Machines" at bounding box center [396, 65] width 110 height 15
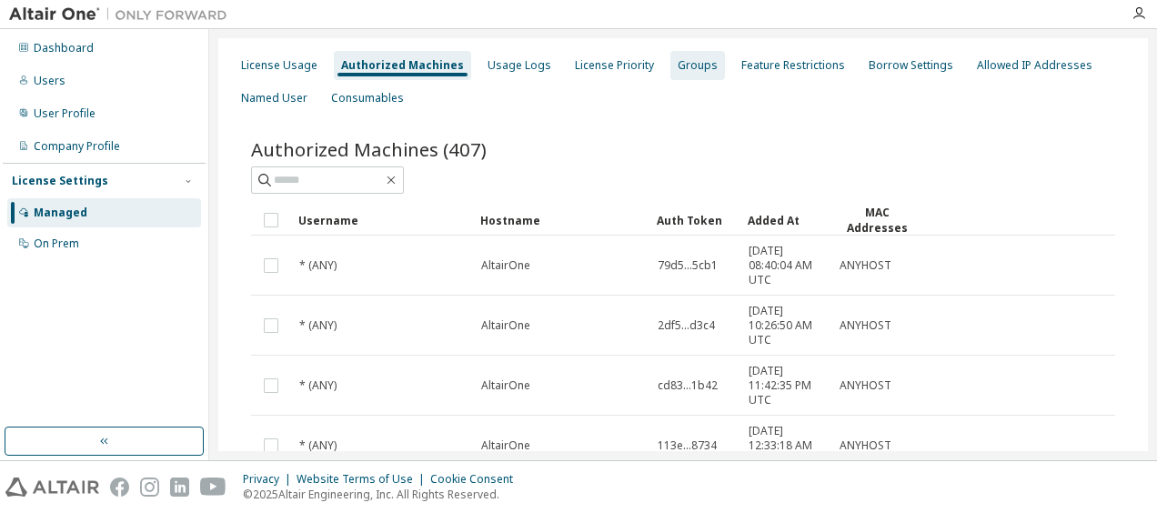
click at [690, 69] on div "Groups" at bounding box center [697, 65] width 40 height 15
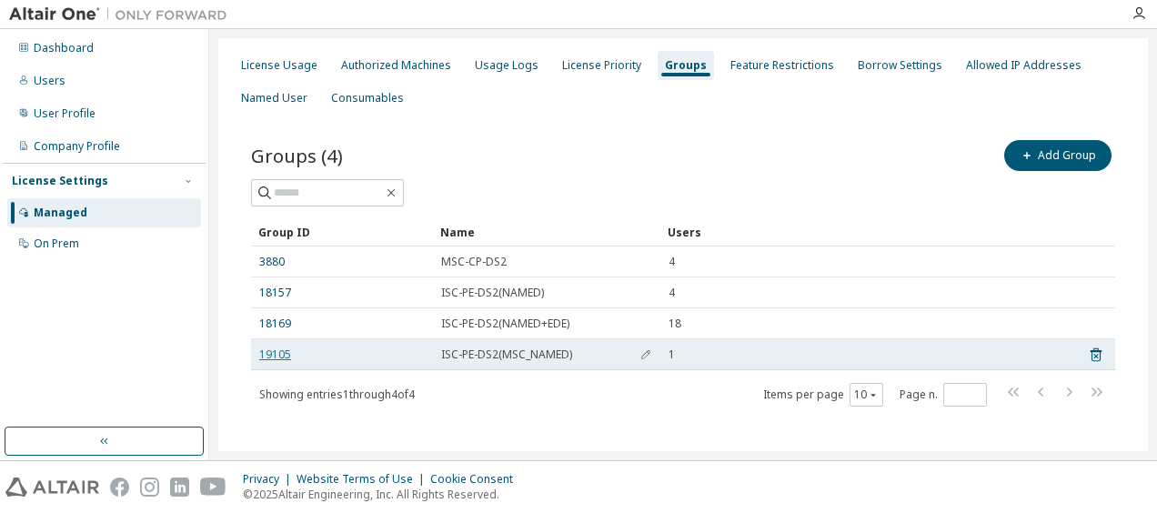
click at [275, 347] on link "19105" at bounding box center [275, 354] width 32 height 15
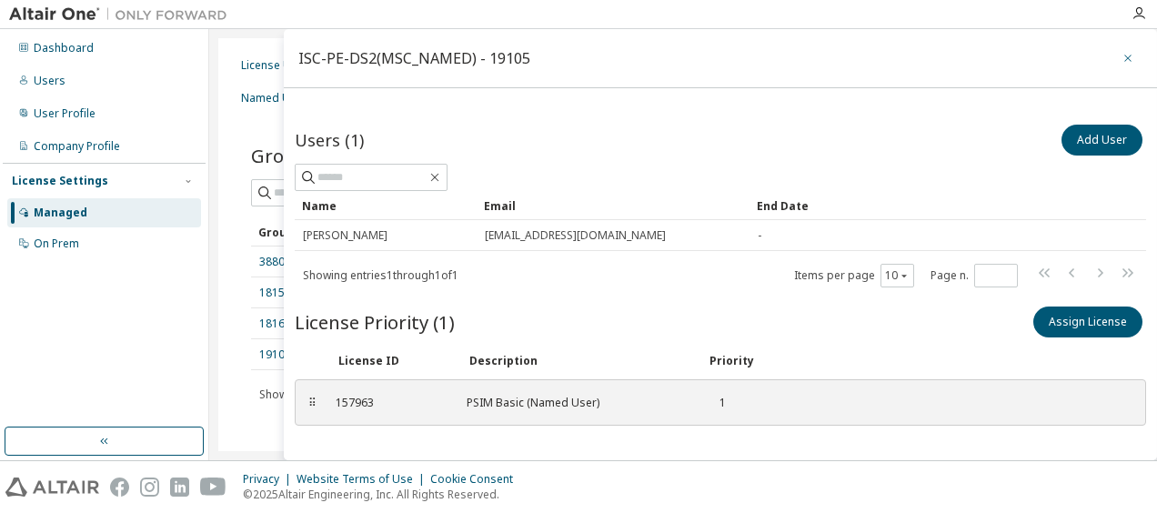
click at [1121, 55] on icon "button" at bounding box center [1127, 58] width 13 height 15
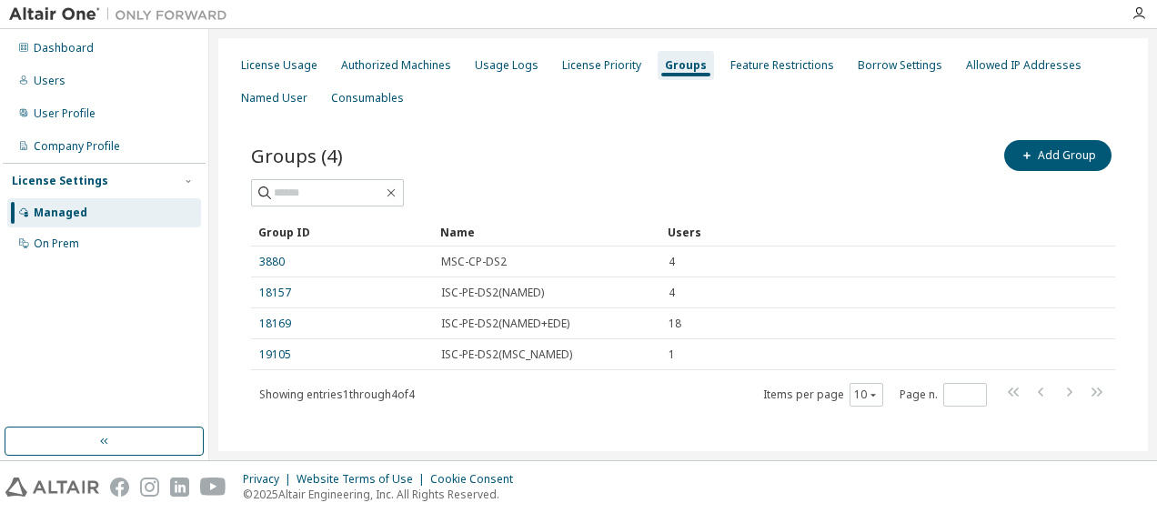
click at [211, 360] on div "License Usage Authorized Machines Usage Logs License Priority Groups Feature Re…" at bounding box center [682, 244] width 947 height 431
click at [281, 73] on div "License Usage" at bounding box center [279, 65] width 91 height 29
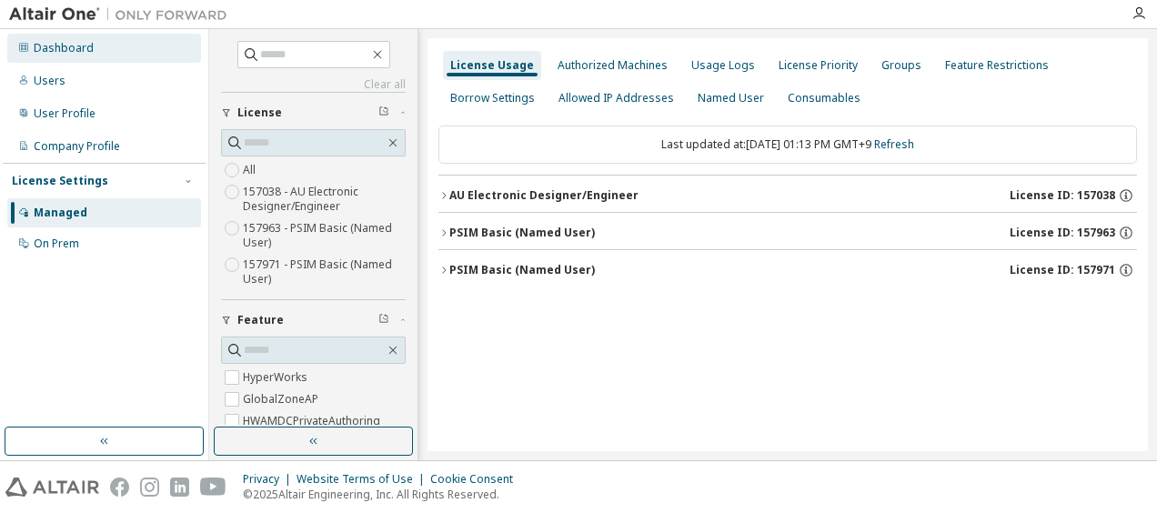
click at [58, 51] on div "Dashboard" at bounding box center [64, 48] width 60 height 15
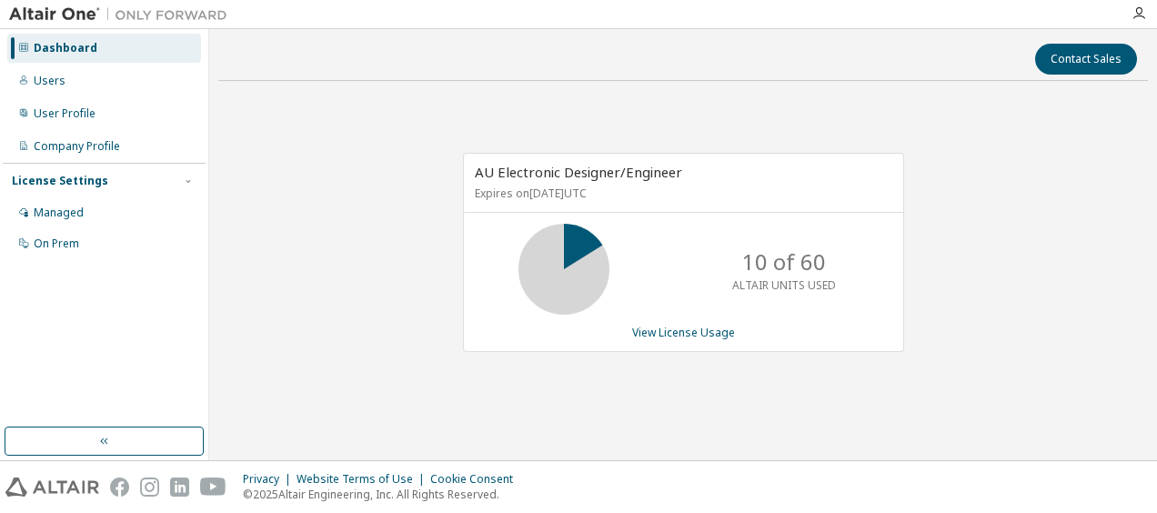
click at [706, 342] on div "AU Electronic Designer/Engineer Expires on April 11, 2026 UTC 10 of 60 ALTAIR U…" at bounding box center [683, 252] width 441 height 199
click at [701, 333] on link "View License Usage" at bounding box center [683, 332] width 103 height 15
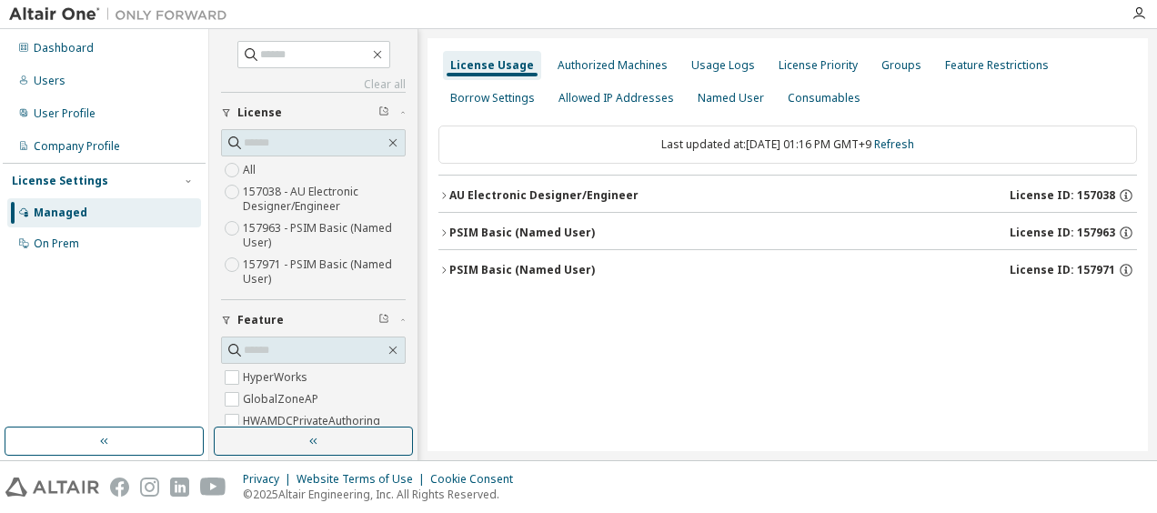
click at [488, 197] on div "AU Electronic Designer/Engineer" at bounding box center [543, 195] width 189 height 15
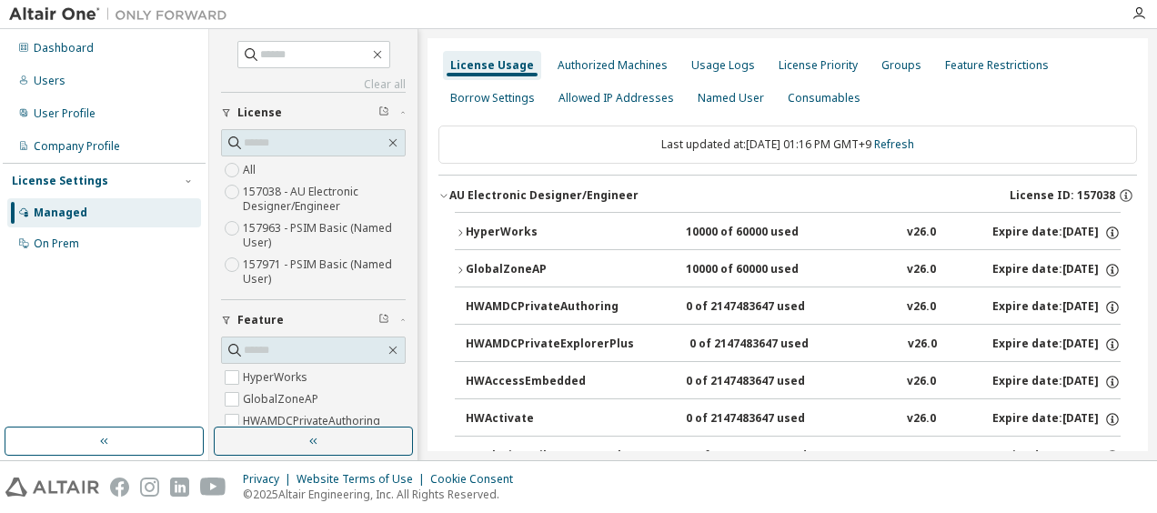
click at [492, 225] on div "HyperWorks" at bounding box center [548, 233] width 164 height 16
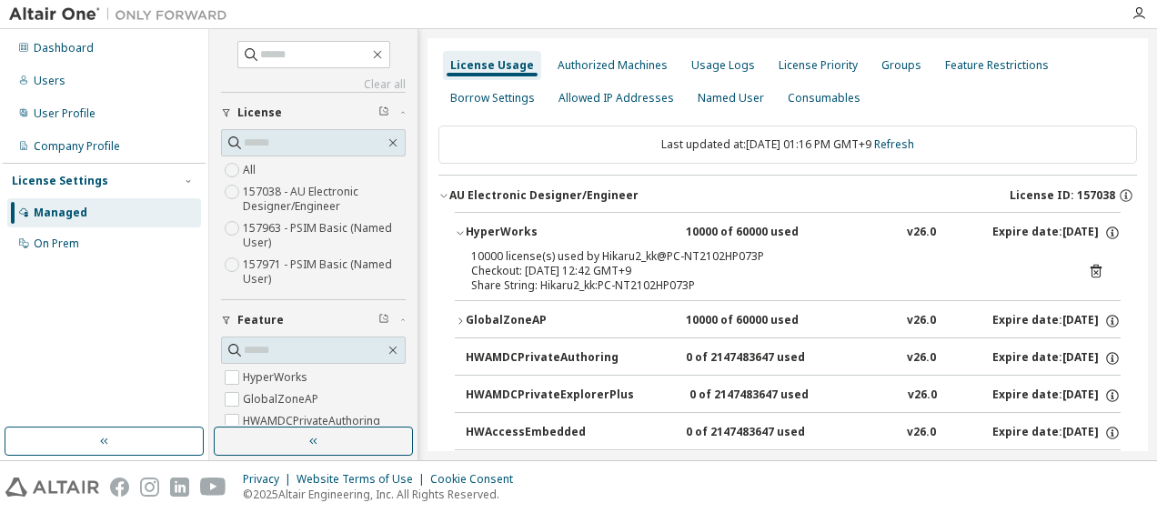
click at [492, 225] on div "HyperWorks" at bounding box center [548, 233] width 164 height 16
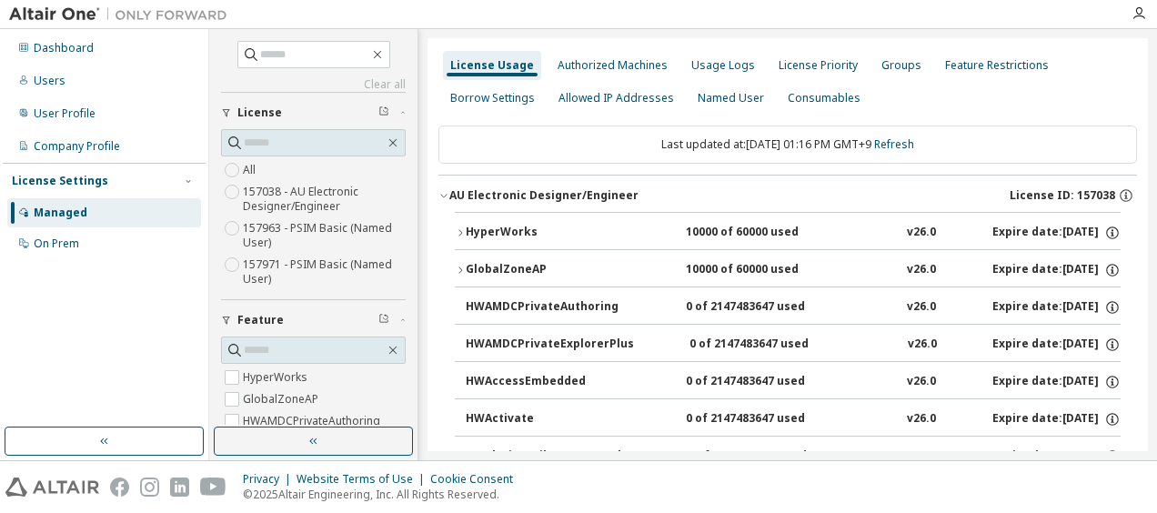
click at [496, 195] on div "AU Electronic Designer/Engineer" at bounding box center [543, 195] width 189 height 15
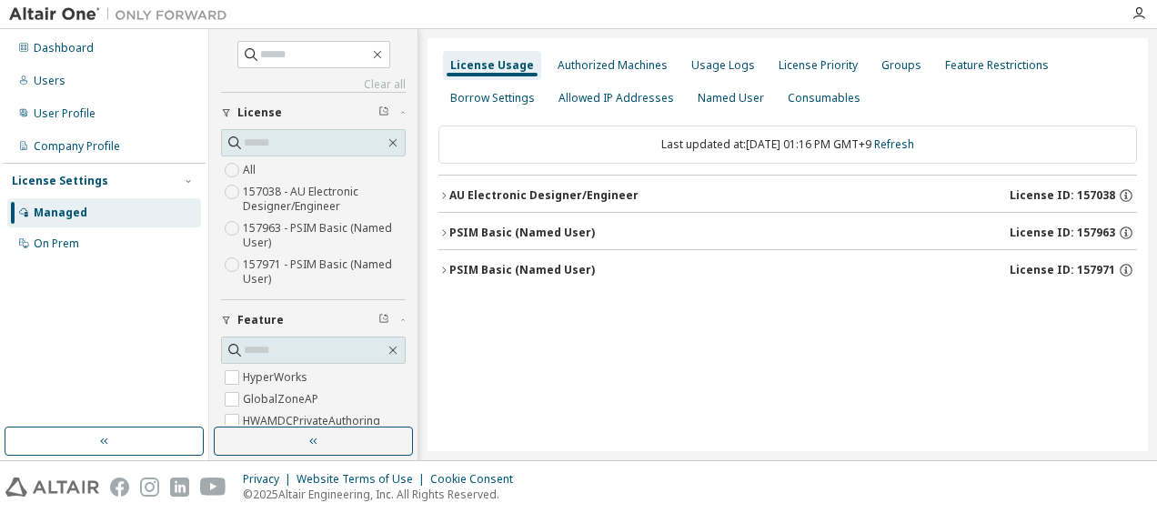
click at [498, 229] on div "PSIM Basic (Named User)" at bounding box center [521, 232] width 145 height 15
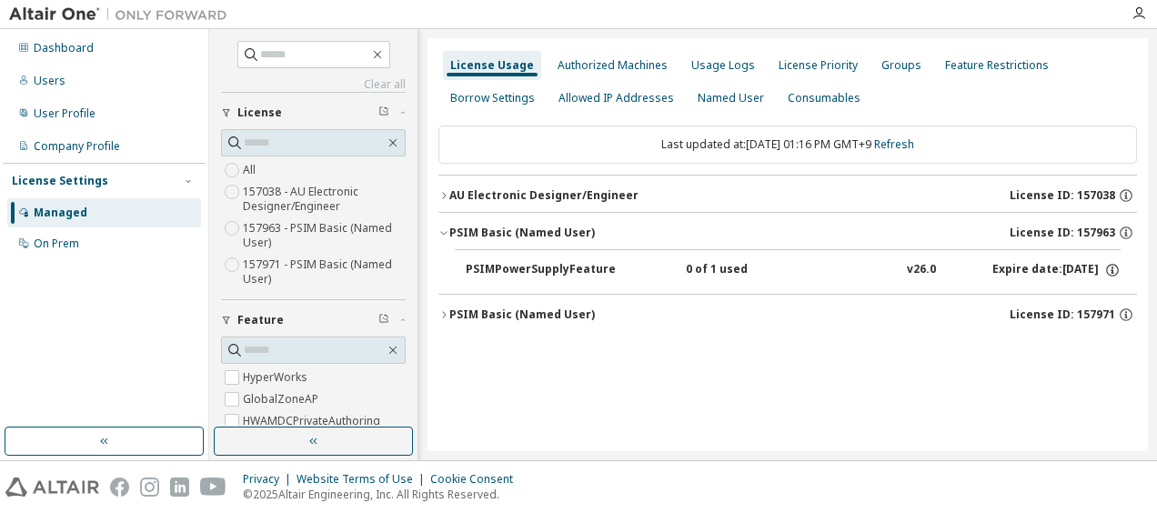
click at [511, 266] on div "PSIMPowerSupplyFeature" at bounding box center [548, 270] width 164 height 16
click at [887, 68] on div "Groups" at bounding box center [901, 65] width 40 height 15
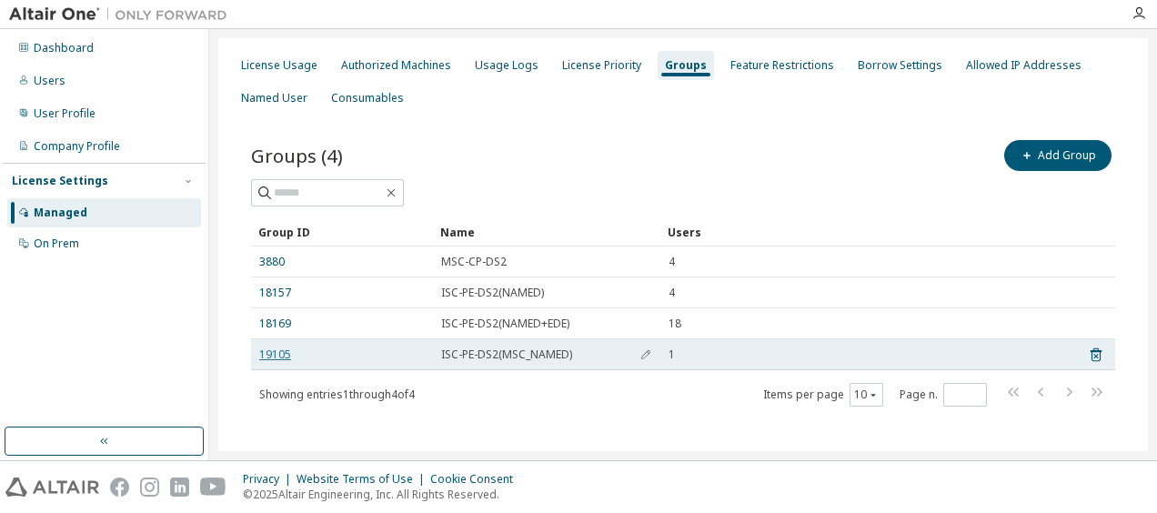
click at [264, 355] on link "19105" at bounding box center [275, 354] width 32 height 15
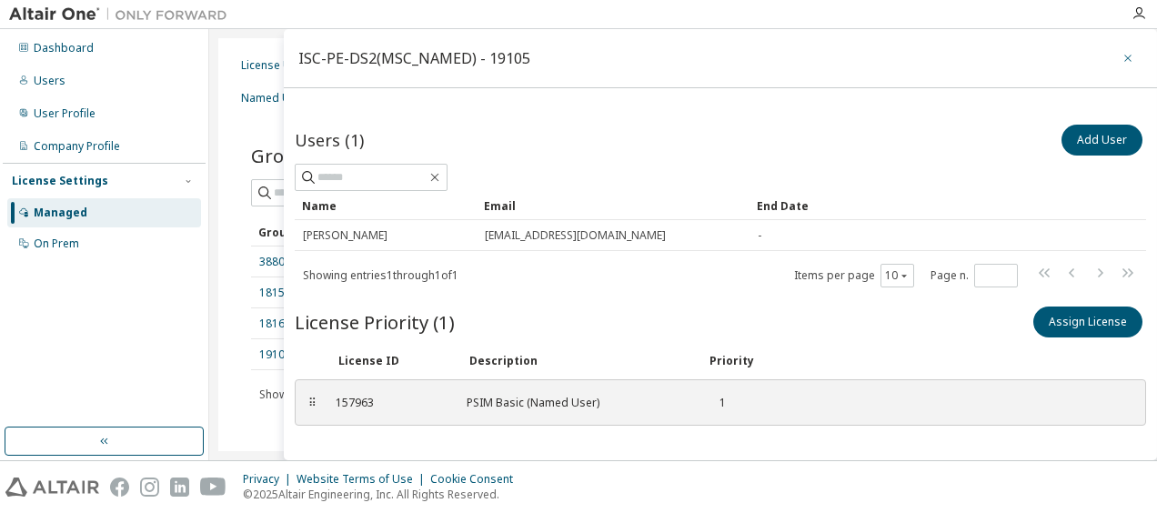
click at [1124, 61] on icon "button" at bounding box center [1127, 58] width 13 height 15
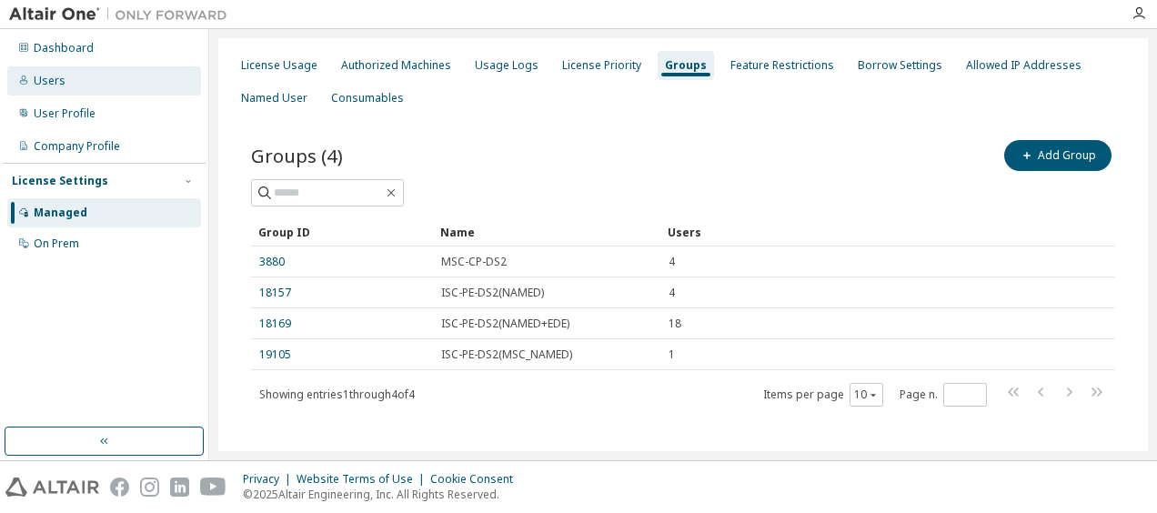
click at [105, 71] on div "Users" at bounding box center [104, 80] width 194 height 29
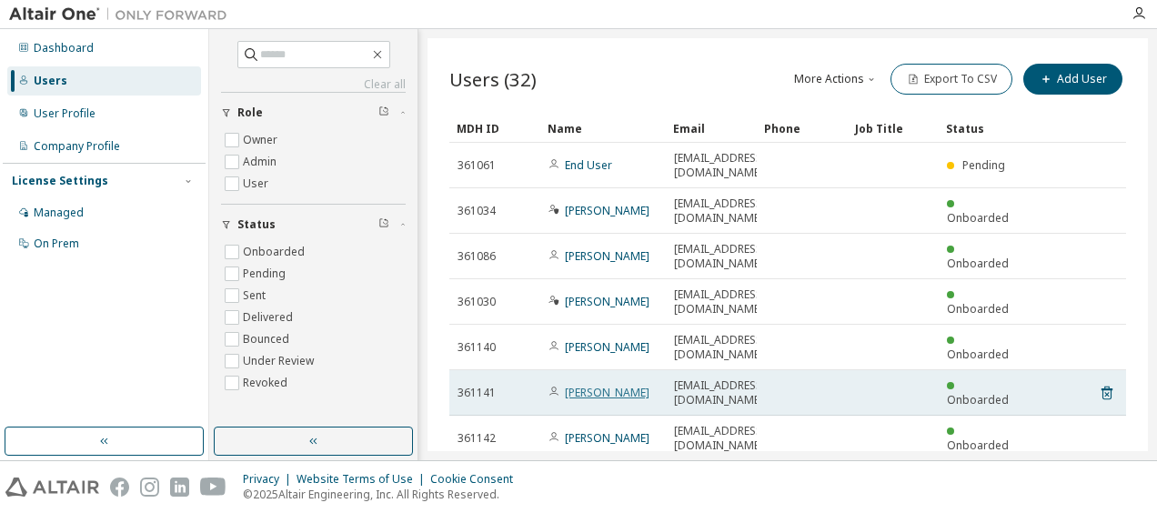
click at [602, 385] on link "Hirokazu Ishihara" at bounding box center [607, 392] width 85 height 15
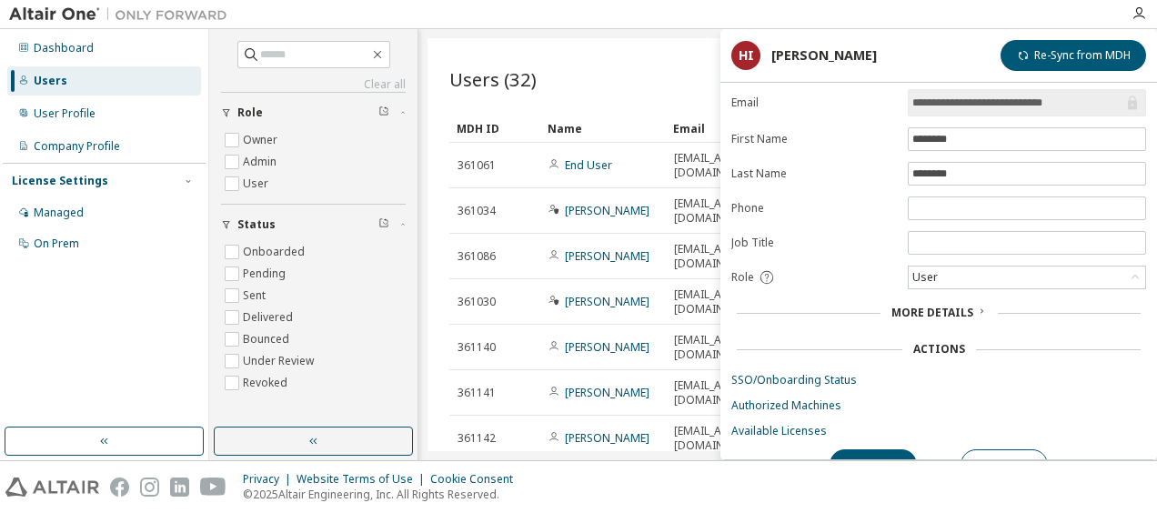
scroll to position [66, 0]
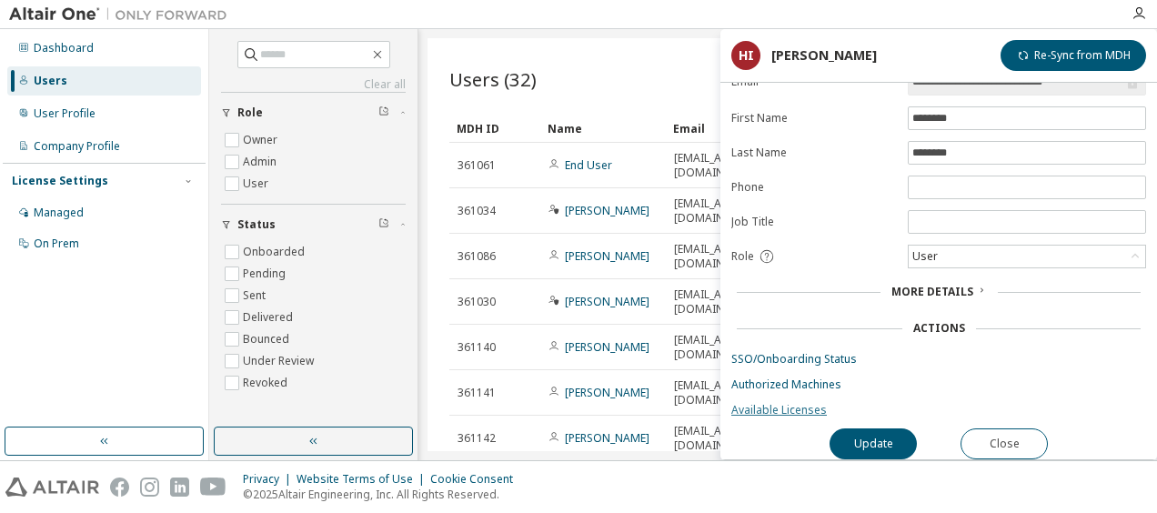
click at [770, 403] on link "Available Licenses" at bounding box center [938, 410] width 415 height 15
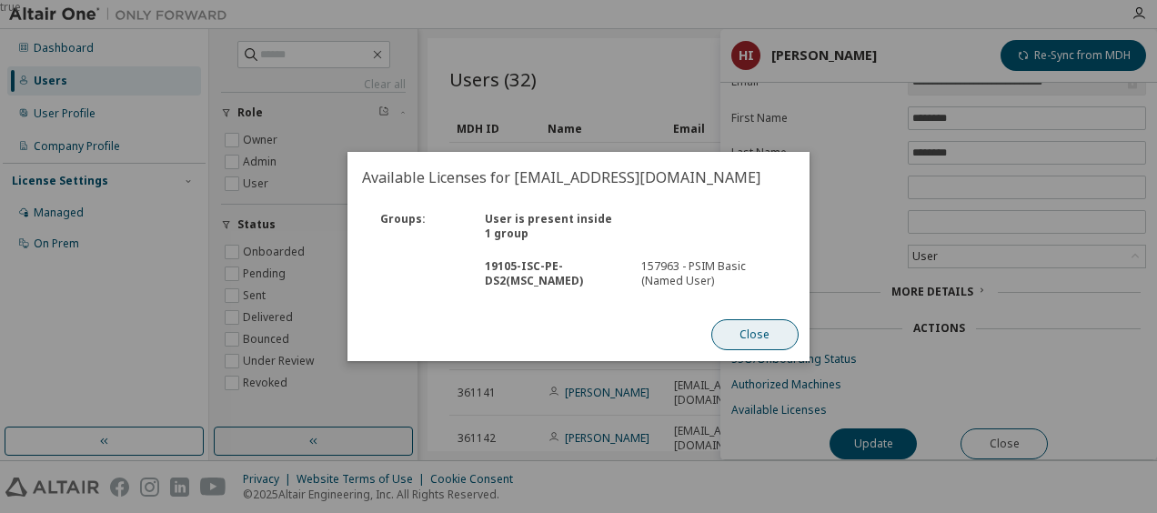
click at [754, 338] on button "Close" at bounding box center [754, 334] width 87 height 31
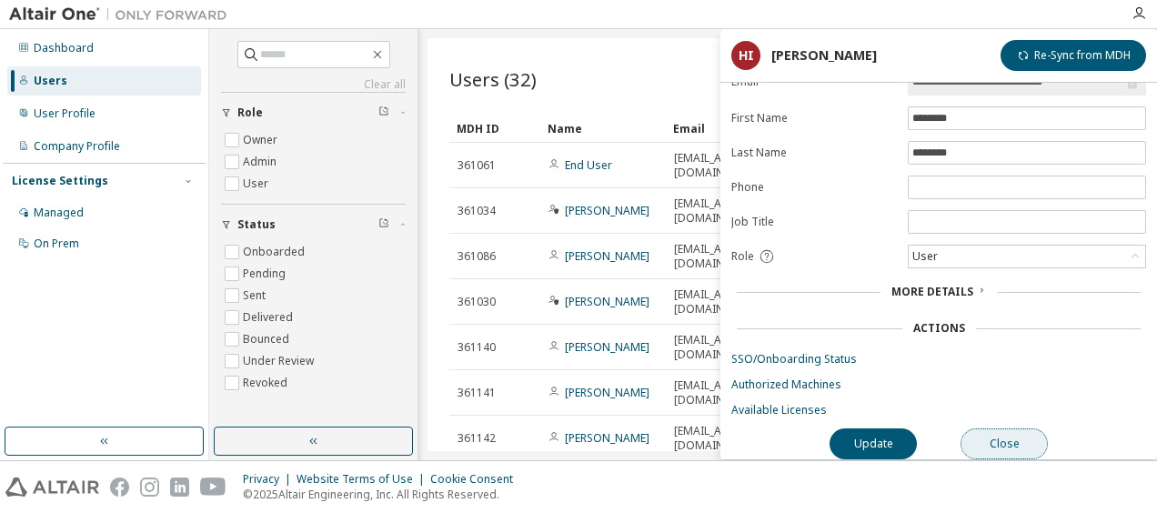
click at [996, 444] on button "Close" at bounding box center [1003, 443] width 87 height 31
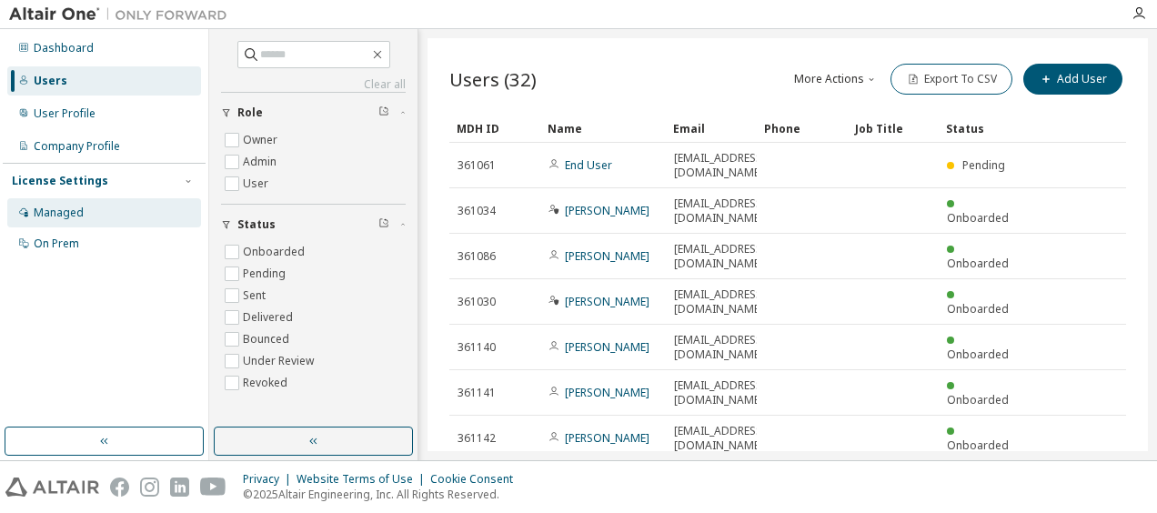
click at [106, 213] on div "Managed" at bounding box center [104, 212] width 194 height 29
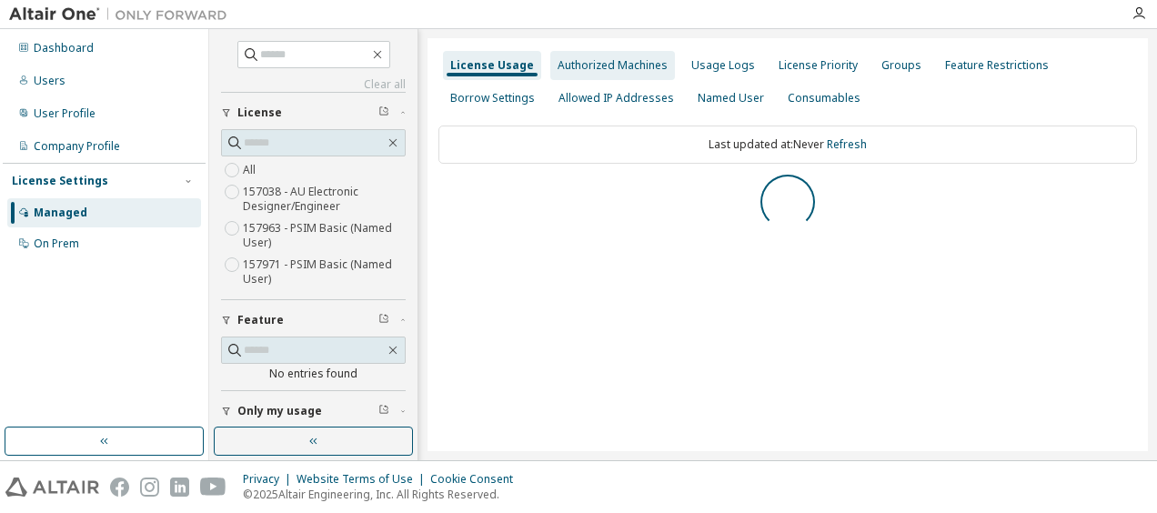
click at [571, 60] on div "Authorized Machines" at bounding box center [612, 65] width 110 height 15
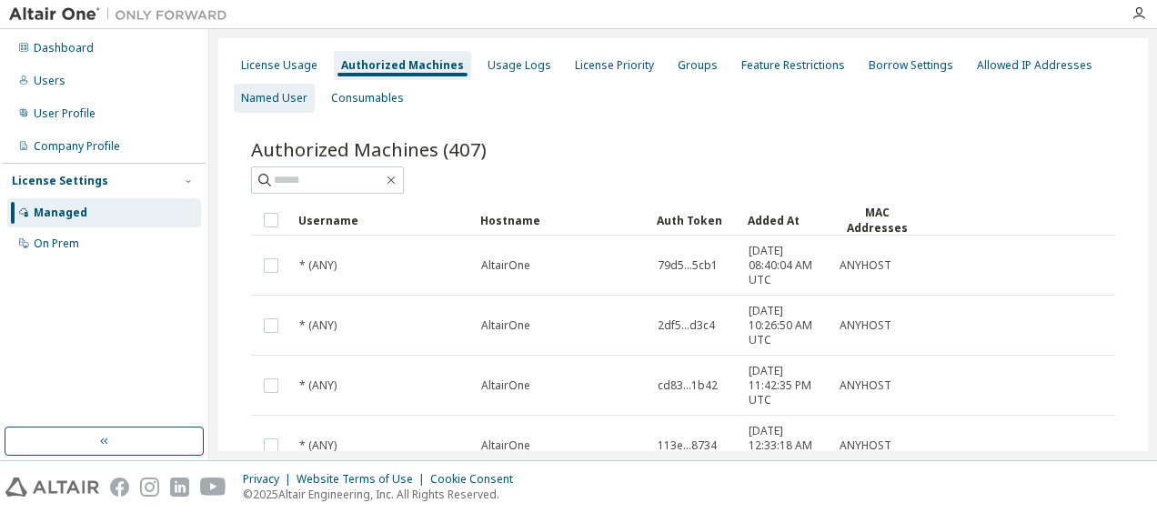
click at [260, 105] on div "Named User" at bounding box center [274, 98] width 81 height 29
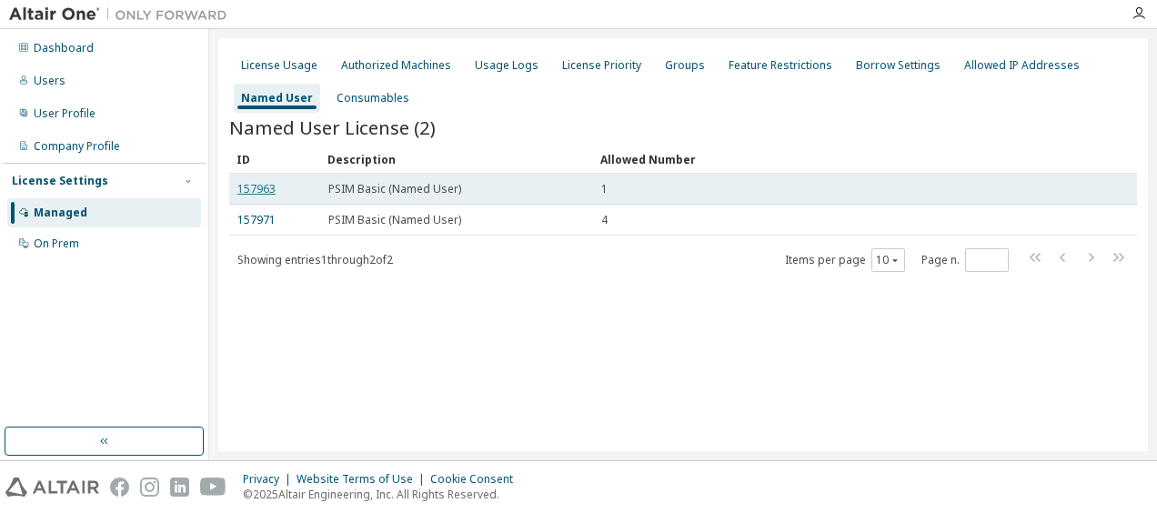
click at [253, 193] on link "157963" at bounding box center [256, 188] width 38 height 15
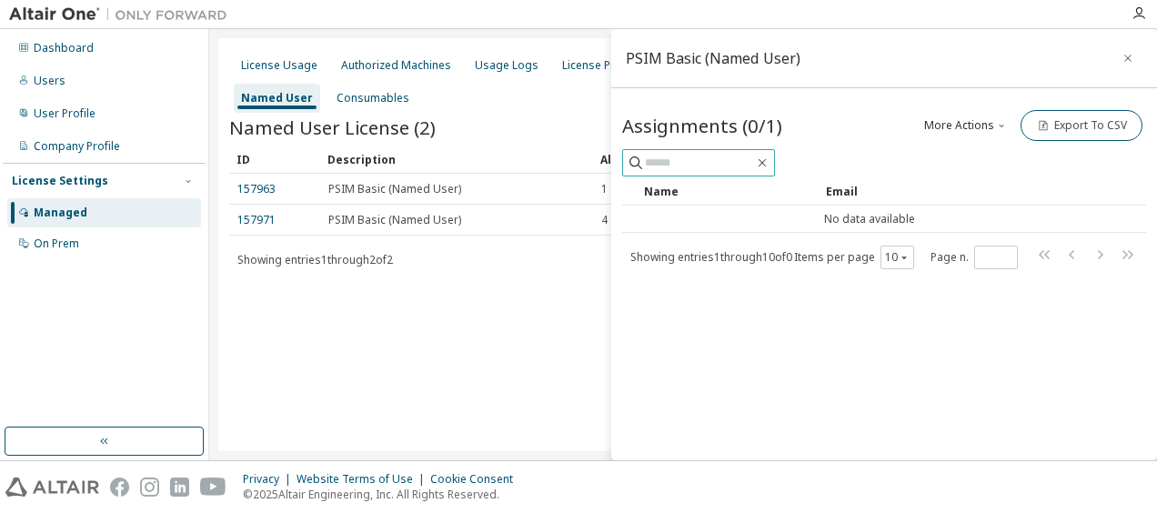
click at [716, 167] on input "text" at bounding box center [699, 163] width 109 height 18
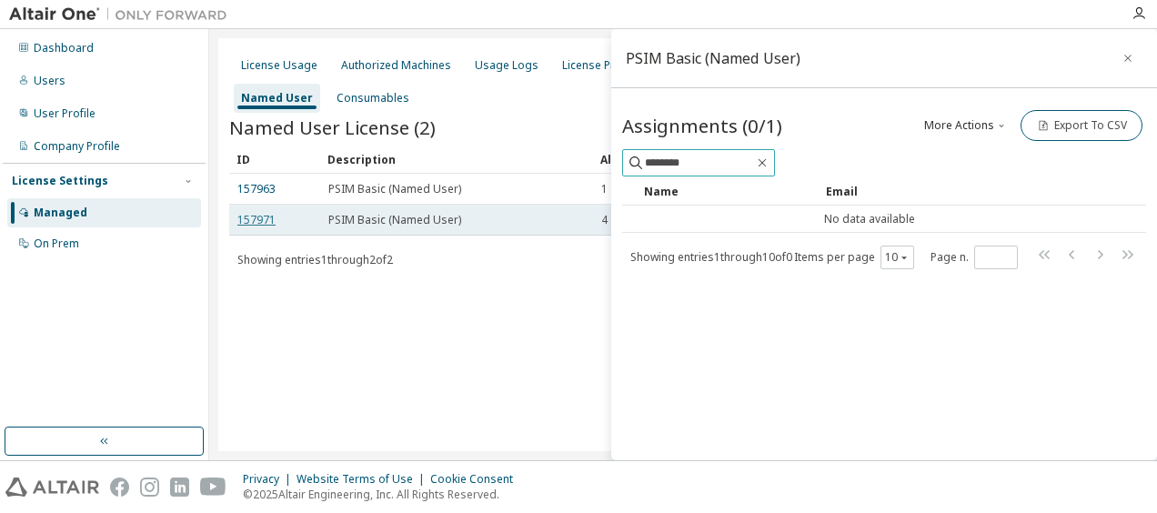
type input "********"
click at [265, 215] on link "157971" at bounding box center [256, 219] width 38 height 15
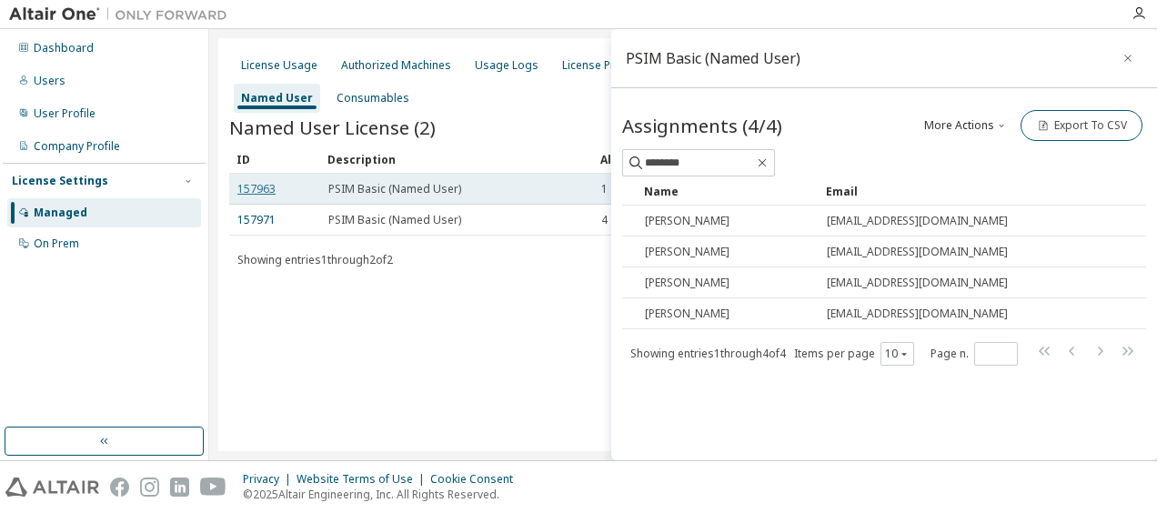
click at [247, 185] on link "157963" at bounding box center [256, 188] width 38 height 15
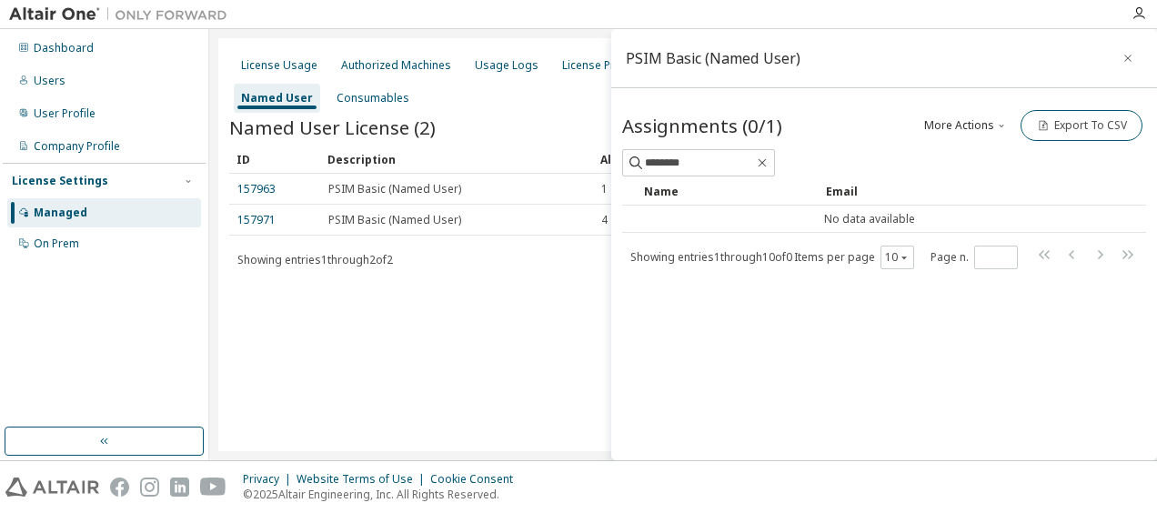
click at [1087, 184] on div "Email" at bounding box center [968, 190] width 284 height 29
click at [958, 124] on button "More Actions" at bounding box center [965, 125] width 87 height 31
click at [964, 164] on div "Add" at bounding box center [989, 156] width 114 height 25
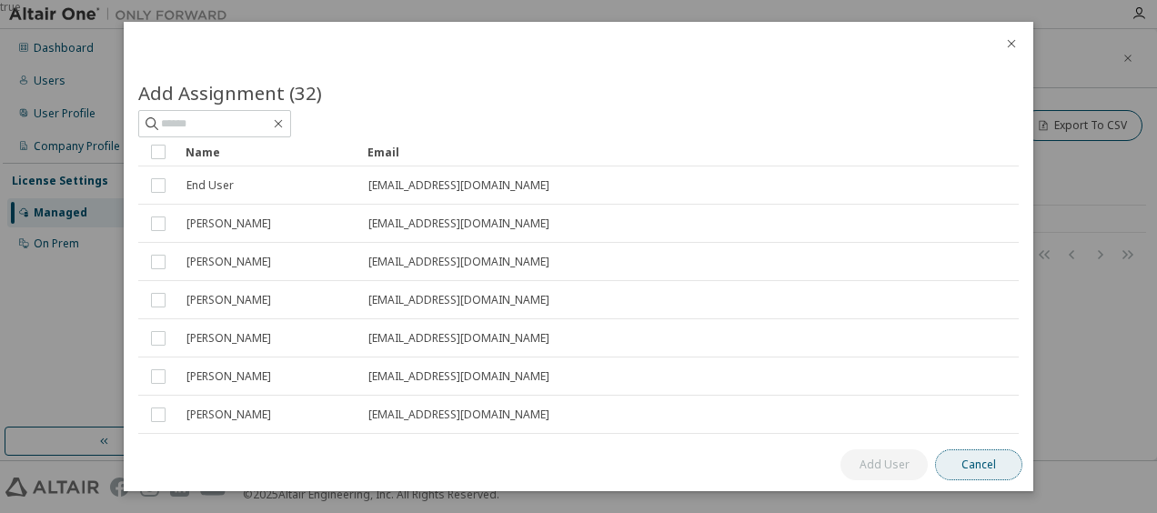
click at [973, 466] on button "Cancel" at bounding box center [978, 464] width 87 height 31
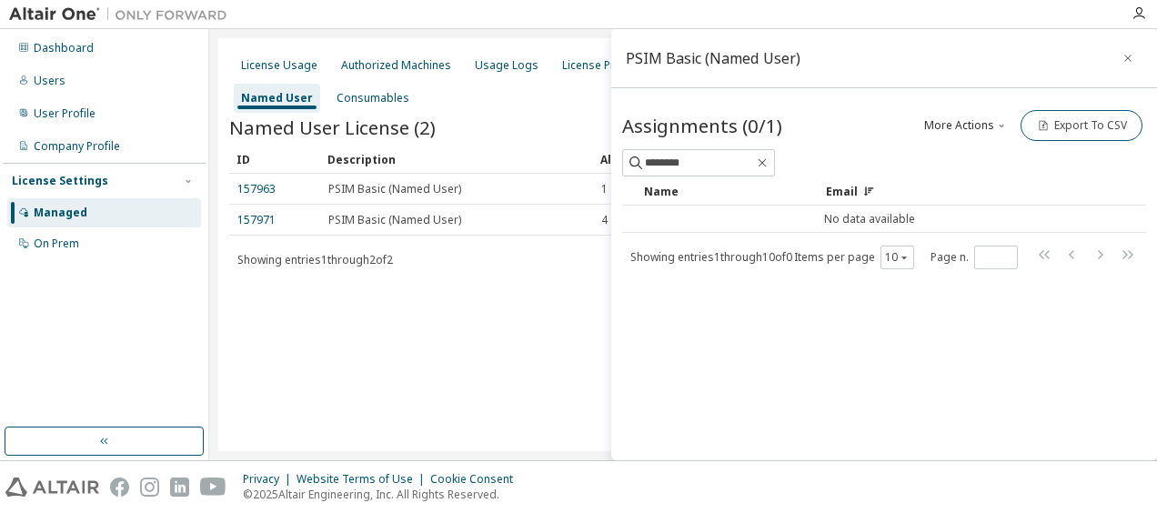
click at [967, 129] on button "More Actions" at bounding box center [965, 125] width 87 height 31
click at [975, 157] on div "Add" at bounding box center [989, 156] width 114 height 25
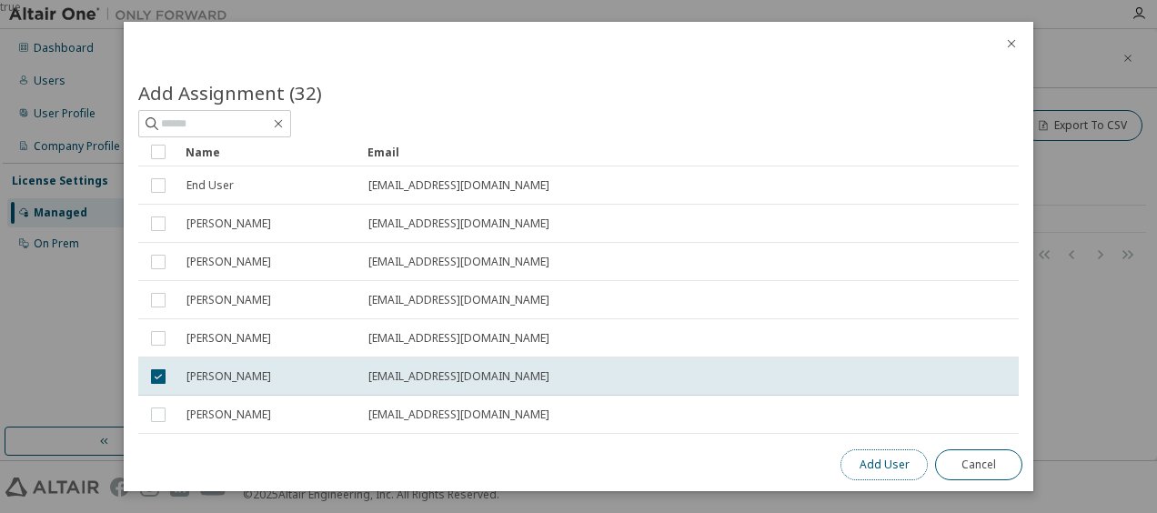
click at [886, 469] on button "Add User" at bounding box center [883, 464] width 87 height 31
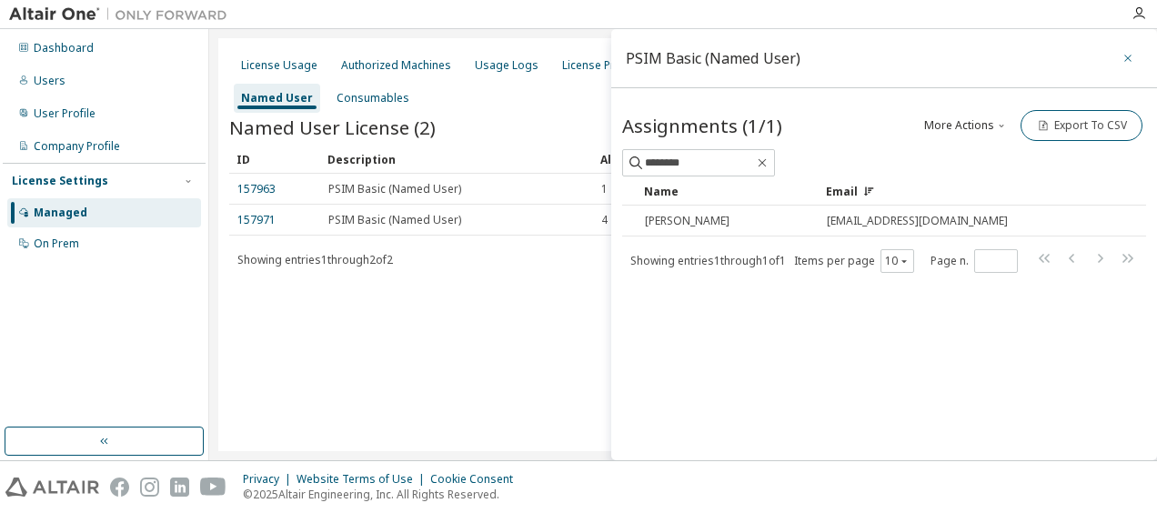
click at [1126, 60] on icon "button" at bounding box center [1127, 58] width 13 height 15
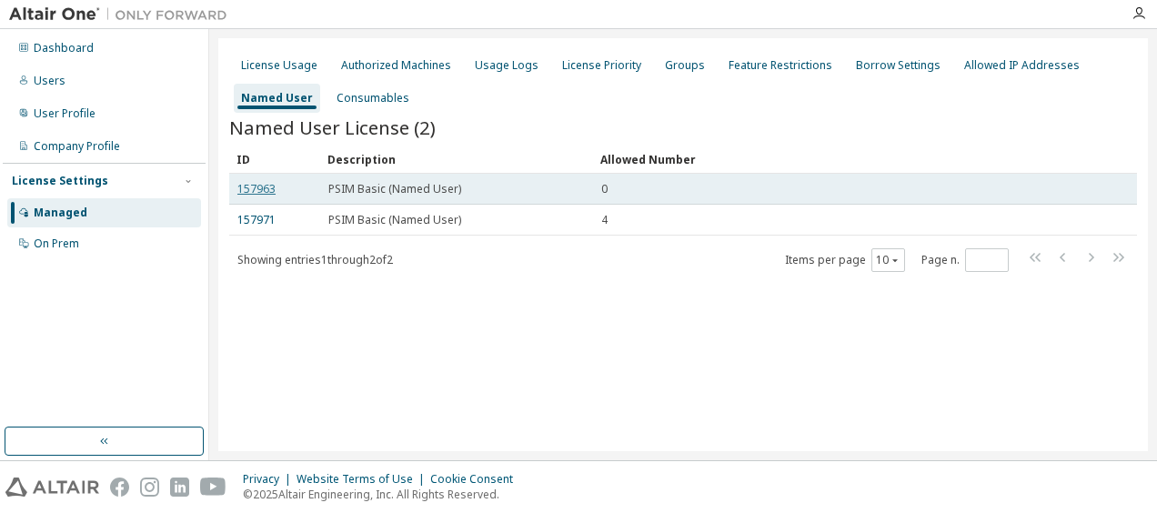
click at [245, 188] on link "157963" at bounding box center [256, 188] width 38 height 15
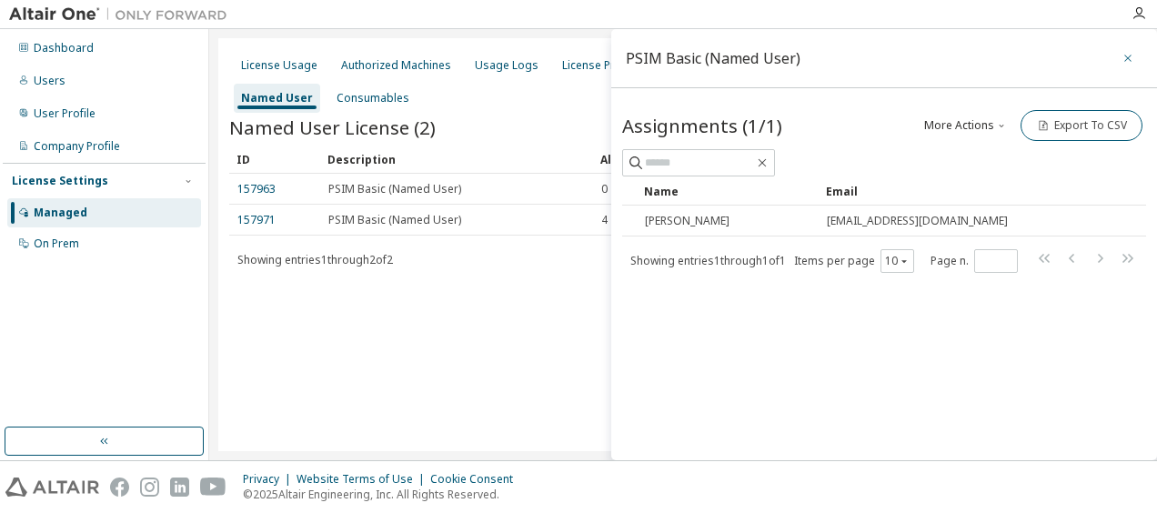
click at [1131, 59] on icon "button" at bounding box center [1127, 58] width 13 height 15
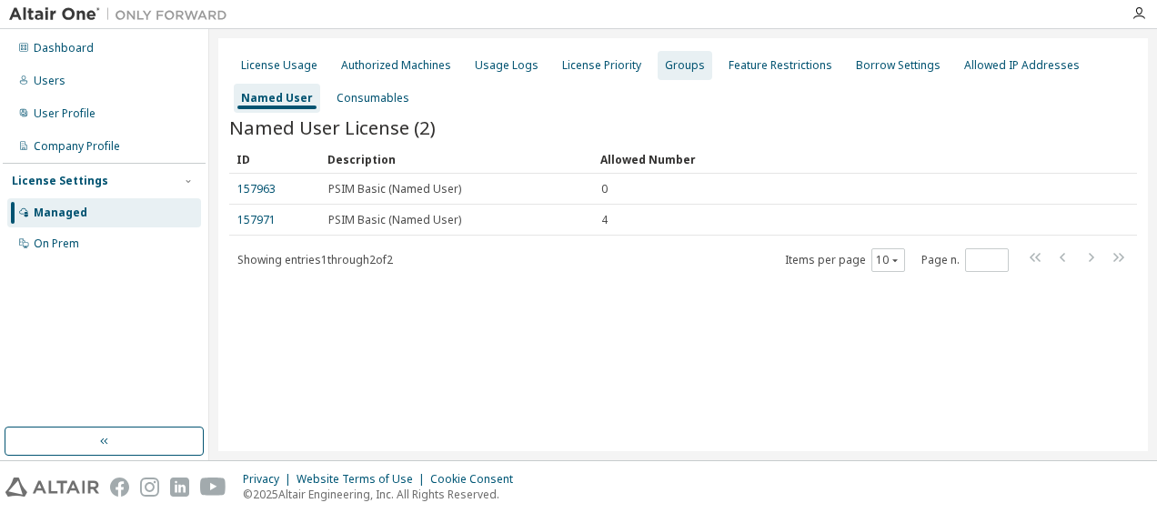
click at [676, 71] on div "Groups" at bounding box center [685, 65] width 40 height 15
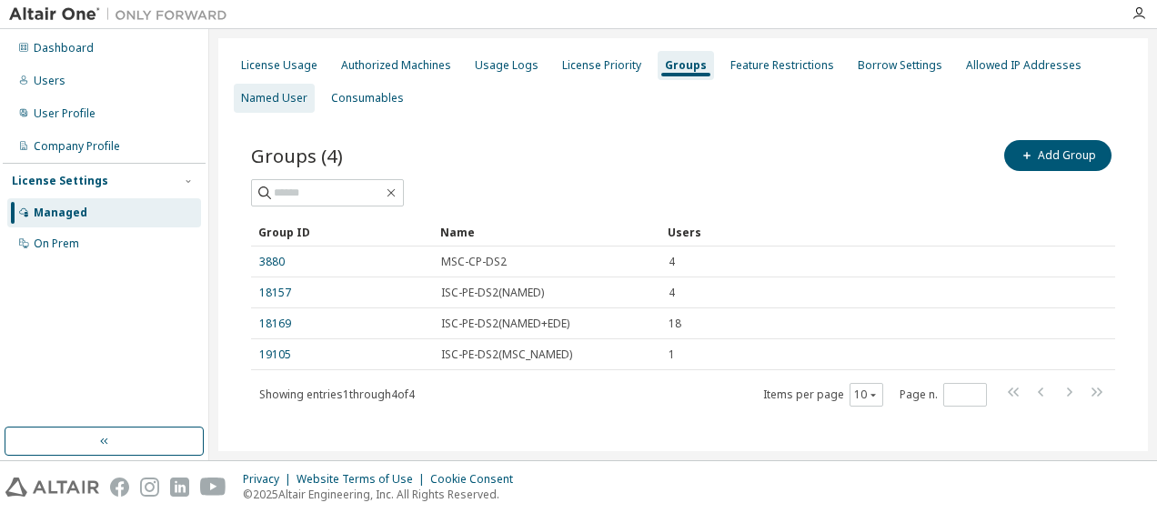
click at [291, 91] on div "Named User" at bounding box center [274, 98] width 66 height 15
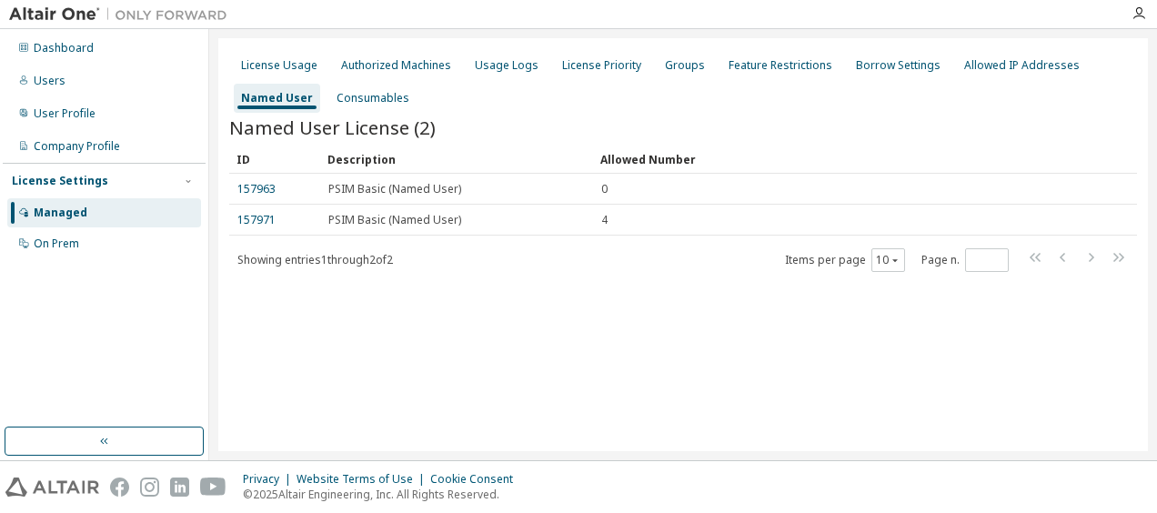
click at [38, 362] on div "Dashboard Users User Profile Company Profile License Settings Managed On Prem" at bounding box center [104, 228] width 203 height 393
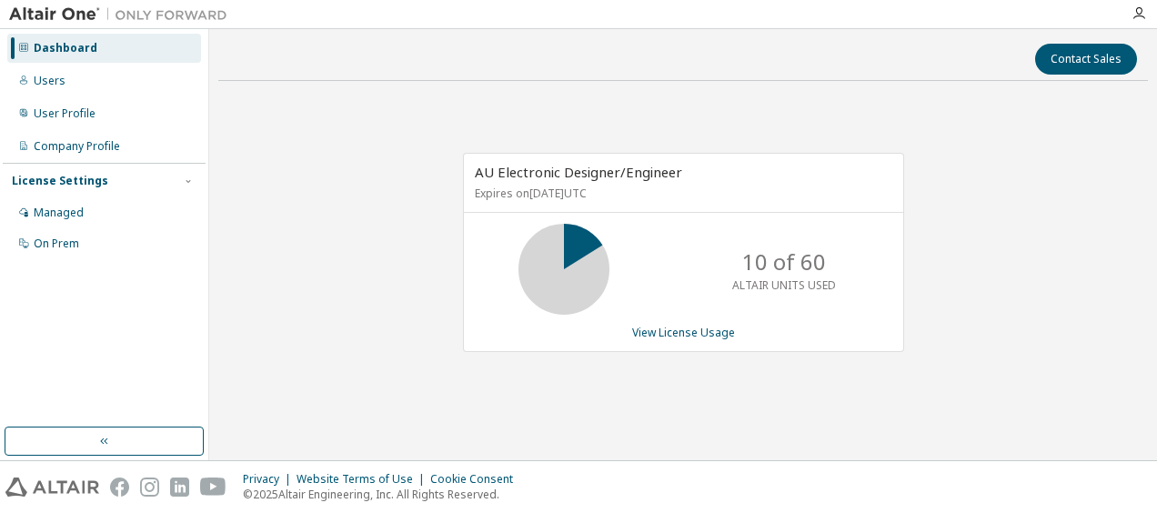
click at [87, 339] on div "Dashboard Users User Profile Company Profile License Settings Managed On Prem" at bounding box center [104, 228] width 203 height 393
click at [84, 216] on div "Managed" at bounding box center [104, 212] width 194 height 29
